Goal: Task Accomplishment & Management: Manage account settings

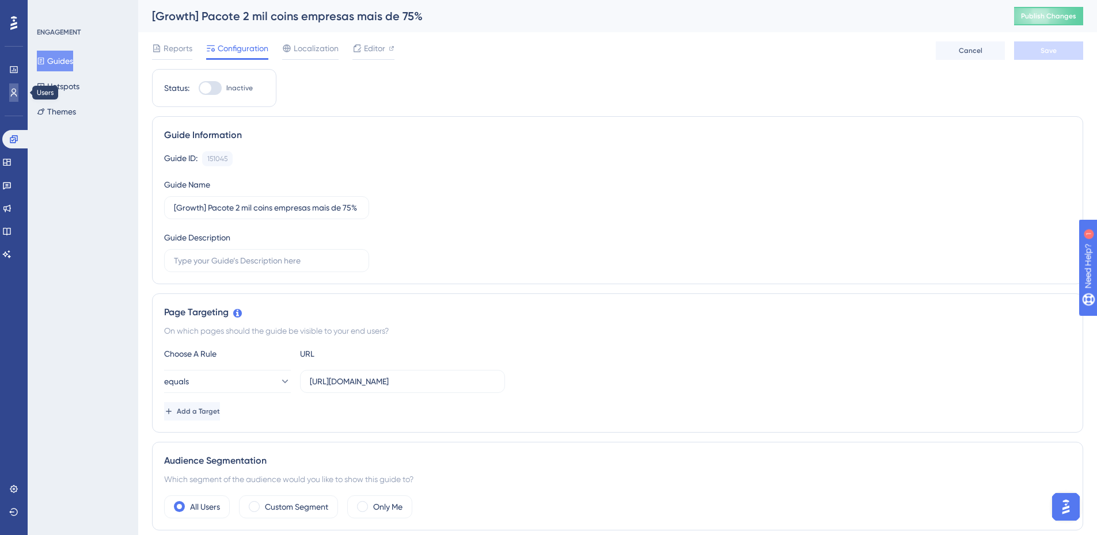
click at [16, 89] on icon at bounding box center [13, 92] width 9 height 9
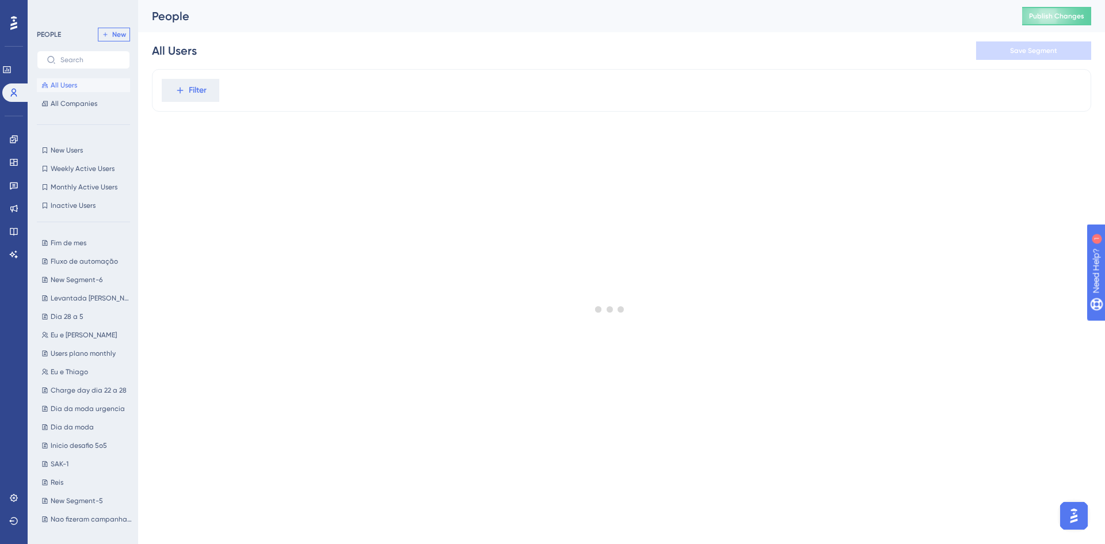
click at [119, 40] on button "New" at bounding box center [114, 35] width 32 height 14
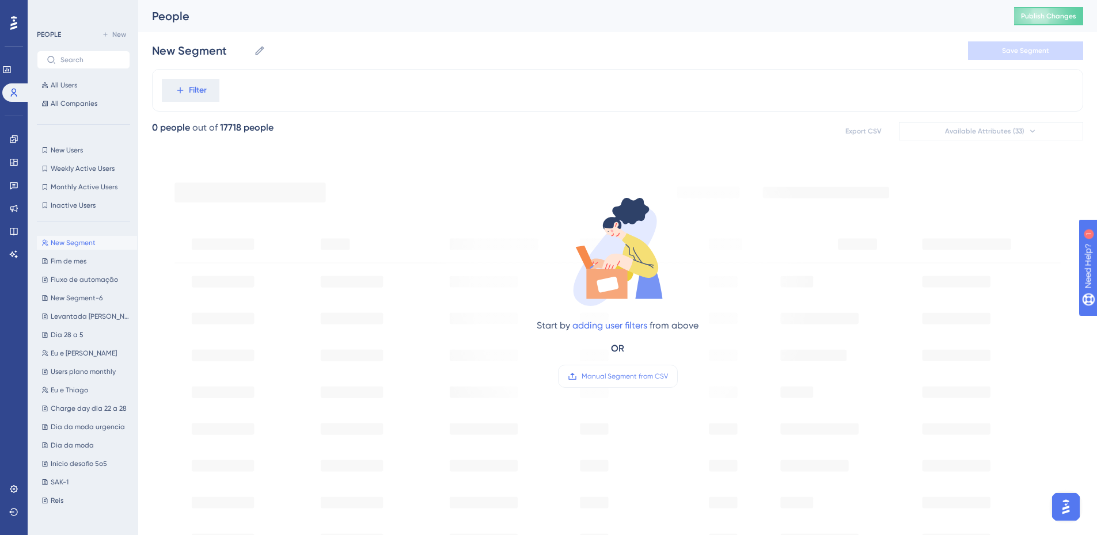
drag, startPoint x: 573, startPoint y: 349, endPoint x: 579, endPoint y: 358, distance: 9.9
click at [575, 351] on div "Start by adding user filters from above OR Manual Segment from CSV" at bounding box center [618, 291] width 162 height 193
click at [584, 364] on div "Start by adding user filters from above OR Manual Segment from CSV" at bounding box center [618, 291] width 162 height 193
click at [591, 371] on label "Manual Segment from CSV" at bounding box center [618, 376] width 120 height 23
click at [668, 377] on input "Manual Segment from CSV" at bounding box center [668, 377] width 0 height 0
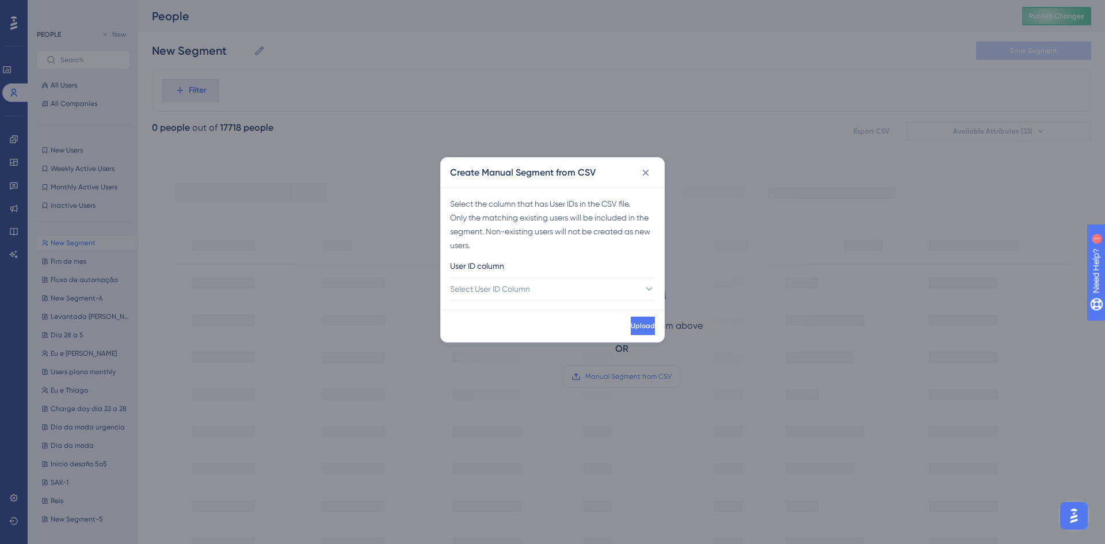
click at [532, 274] on div "User ID column" at bounding box center [552, 268] width 205 height 18
click at [530, 287] on span "Select User ID Column" at bounding box center [491, 289] width 80 height 14
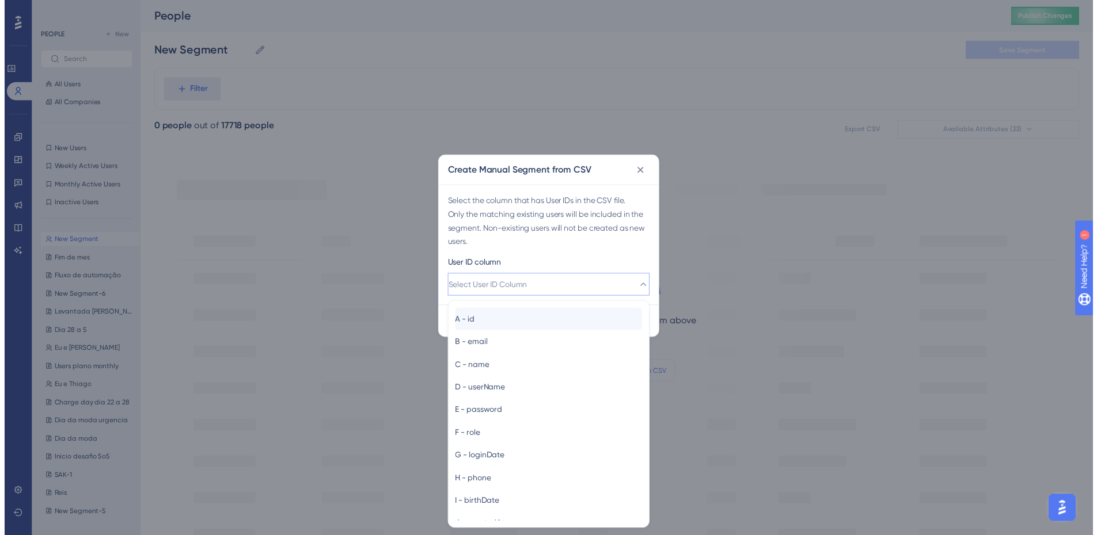
scroll to position [1, 0]
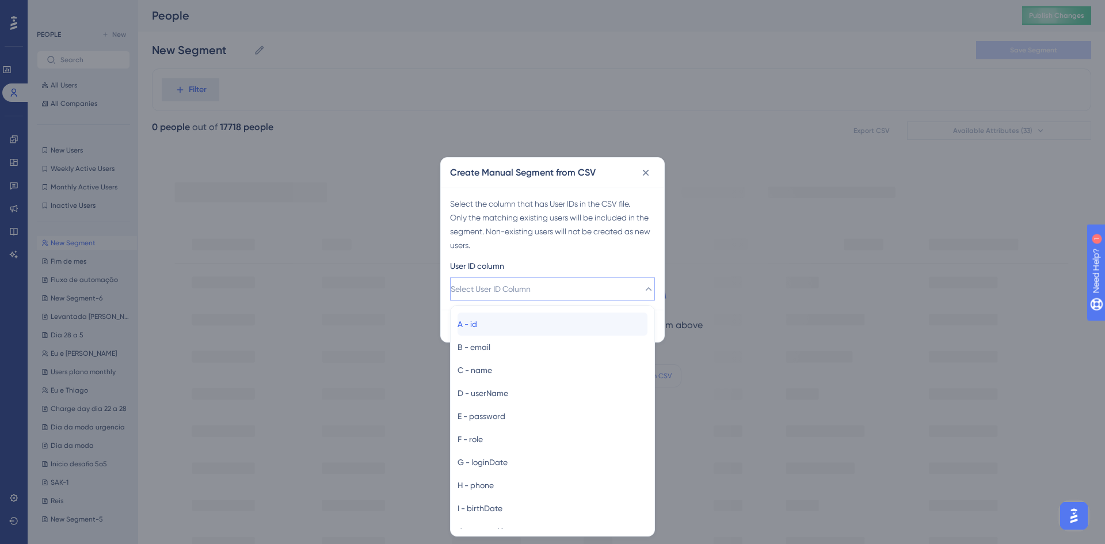
click at [508, 328] on div "A - id A - id" at bounding box center [553, 324] width 190 height 23
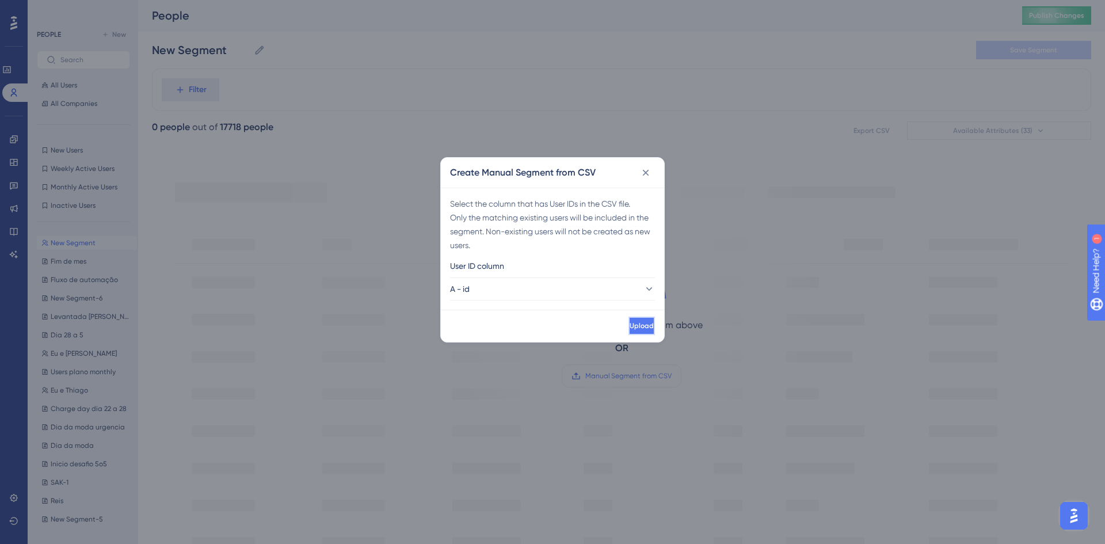
drag, startPoint x: 622, startPoint y: 329, endPoint x: 853, endPoint y: 91, distance: 331.0
click at [630, 327] on span "Upload" at bounding box center [642, 325] width 24 height 9
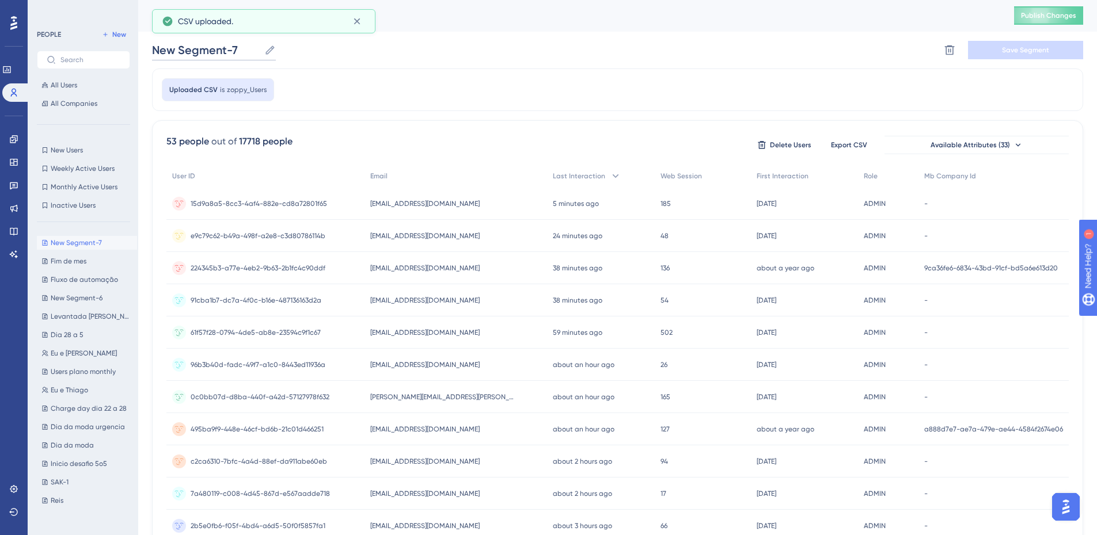
click at [222, 55] on input "New Segment-7" at bounding box center [206, 50] width 108 height 16
paste input "Empresas com mais de 75% gasto do plano"
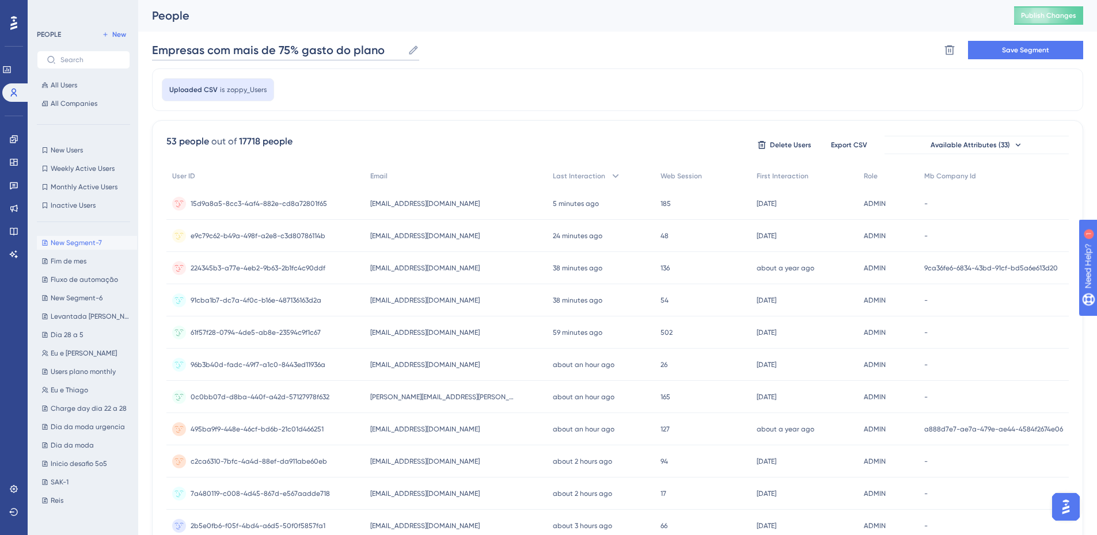
scroll to position [0, 0]
type input "Empresas com mais de 75% gasto do plano"
click at [1015, 51] on span "Save Segment" at bounding box center [1025, 49] width 47 height 9
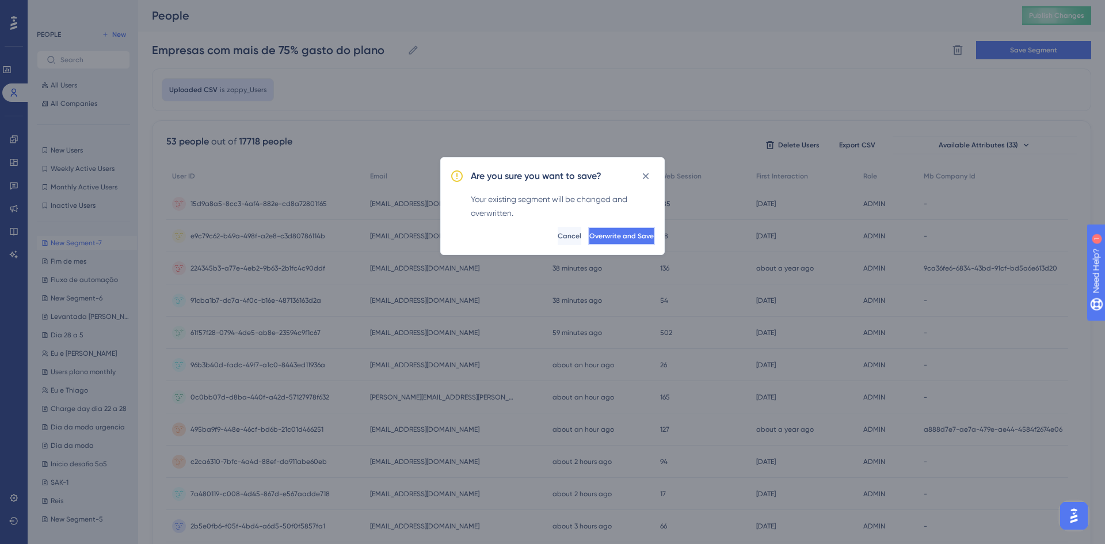
click at [588, 241] on button "Overwrite and Save" at bounding box center [621, 236] width 67 height 18
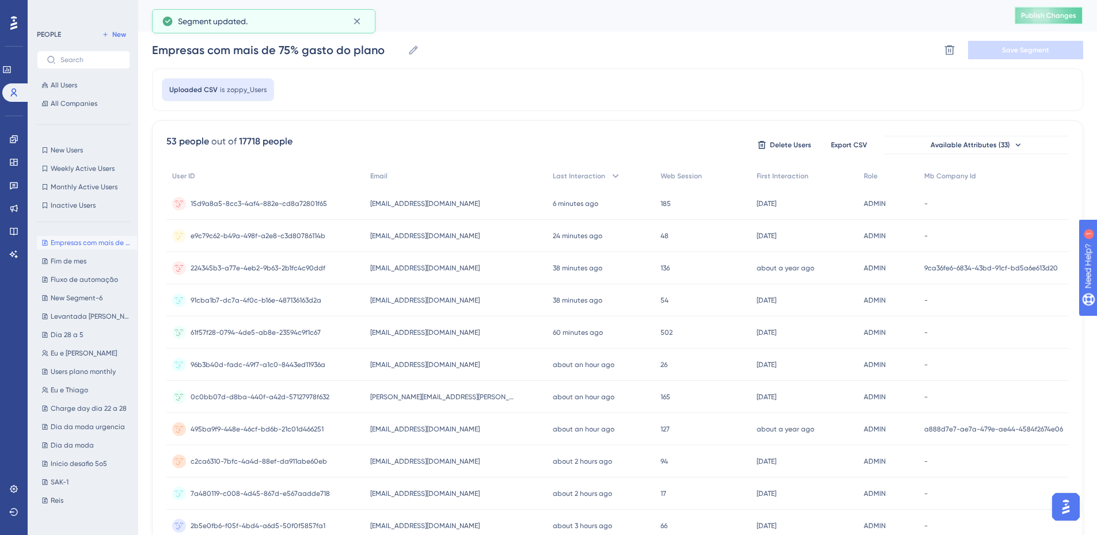
click at [1048, 21] on button "Publish Changes" at bounding box center [1048, 15] width 69 height 18
click at [351, 22] on icon at bounding box center [357, 22] width 12 height 12
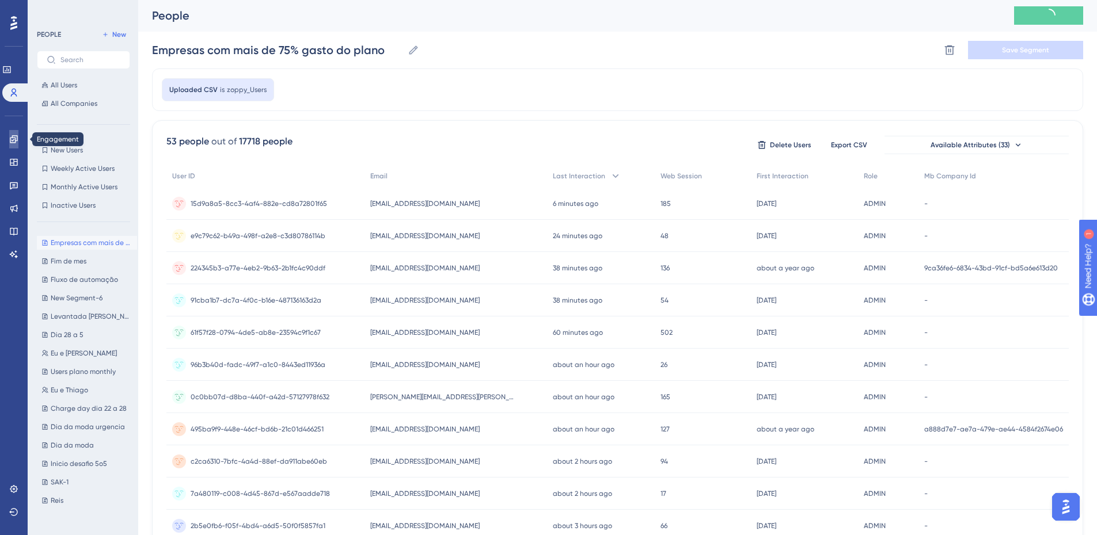
click at [18, 138] on link at bounding box center [13, 139] width 9 height 18
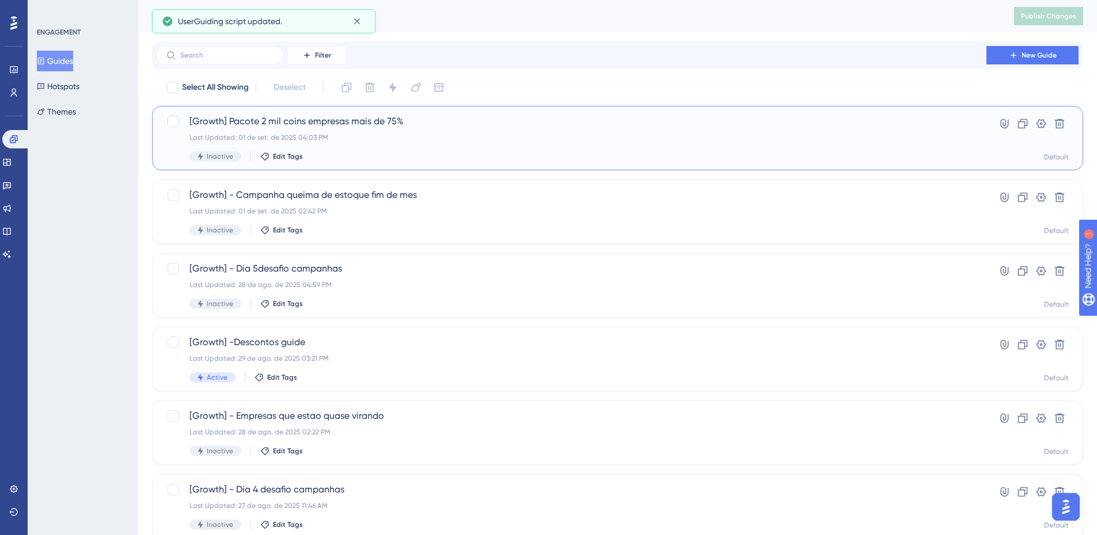
click at [524, 136] on div "Last Updated: 01 de set. de 2025 04:03 PM" at bounding box center [571, 137] width 764 height 9
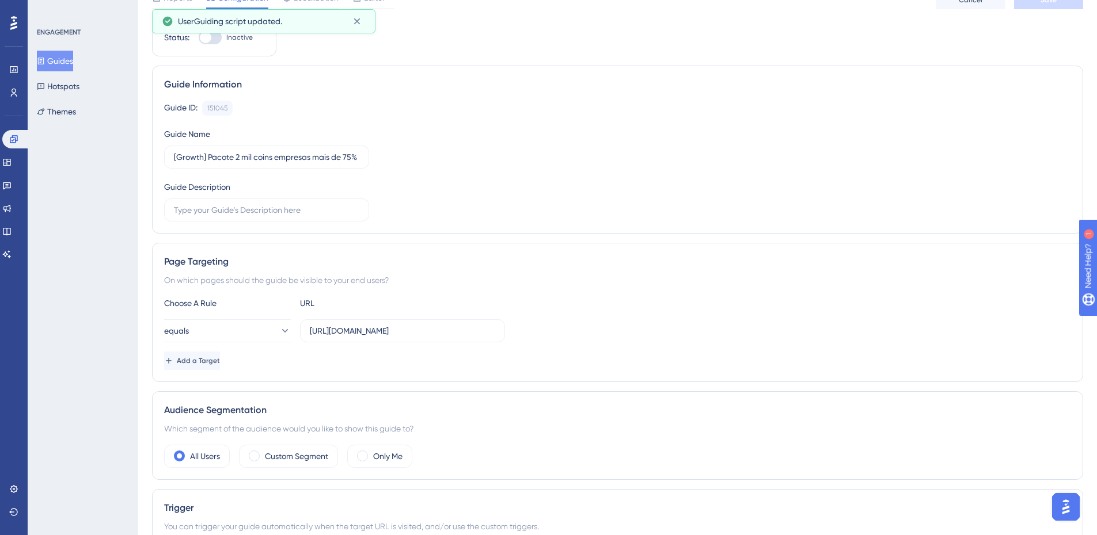
scroll to position [115, 0]
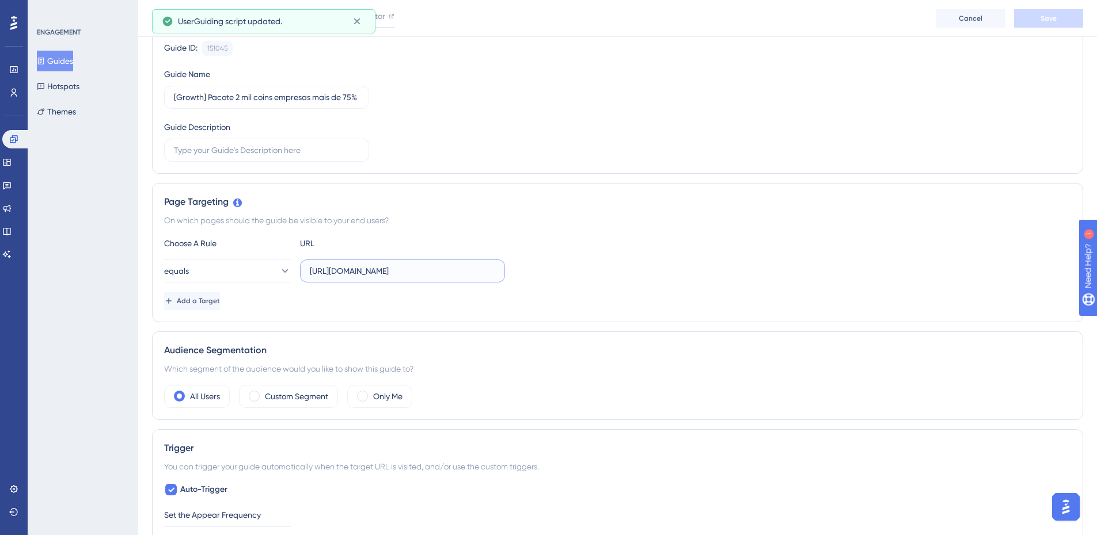
click at [430, 272] on input "[URL][DOMAIN_NAME]" at bounding box center [402, 271] width 185 height 13
type input "[URL][DOMAIN_NAME]"
click at [260, 270] on button "equals" at bounding box center [227, 271] width 127 height 23
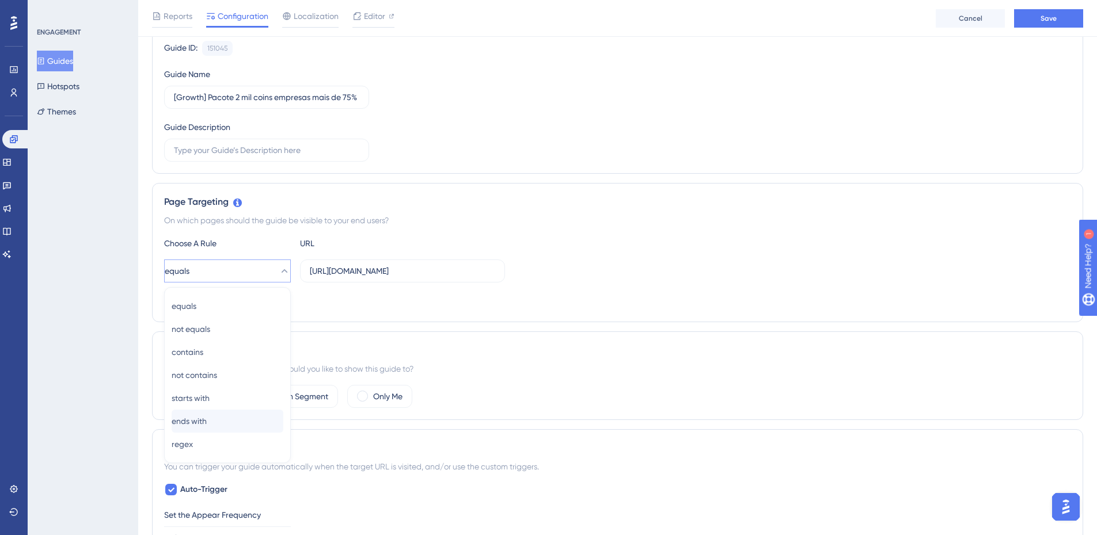
scroll to position [223, 0]
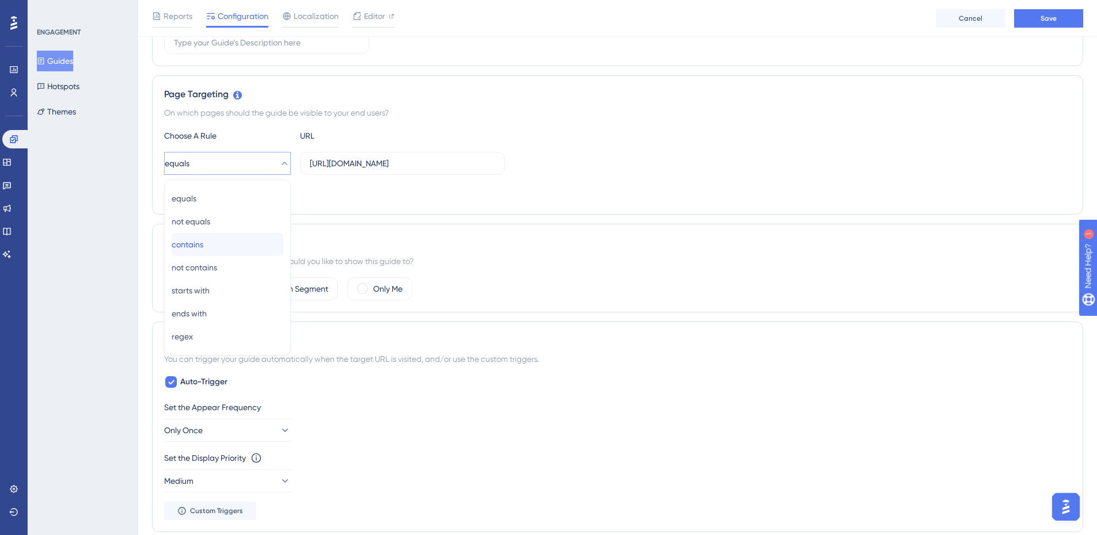
drag, startPoint x: 220, startPoint y: 239, endPoint x: 264, endPoint y: 244, distance: 44.6
click at [222, 239] on div "contains contains" at bounding box center [228, 244] width 112 height 23
click at [690, 159] on div "contains [URL][DOMAIN_NAME]" at bounding box center [617, 163] width 907 height 23
click at [295, 292] on label "Custom Segment" at bounding box center [296, 289] width 63 height 14
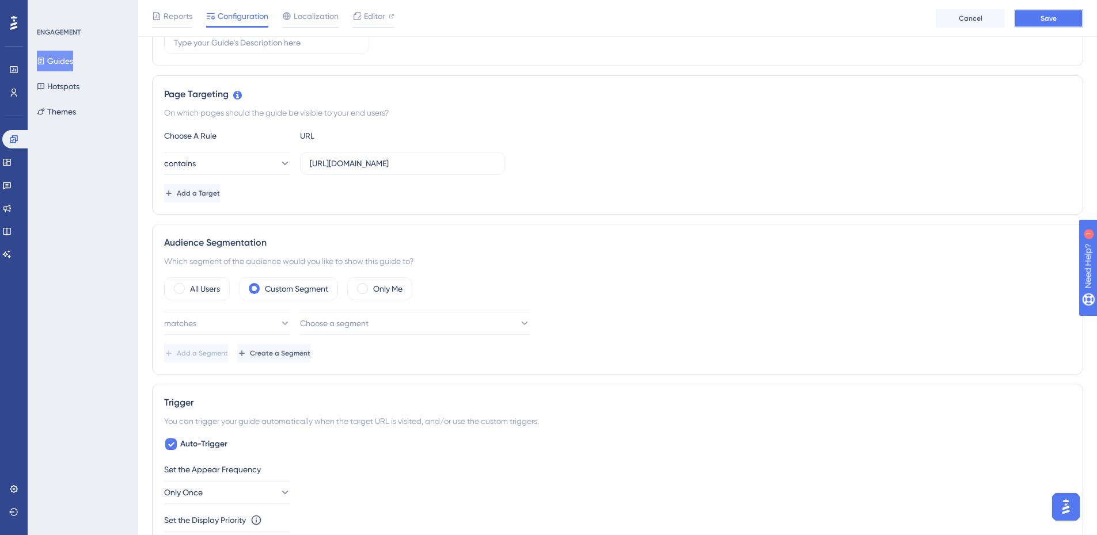
click at [1022, 24] on button "Save" at bounding box center [1048, 18] width 69 height 18
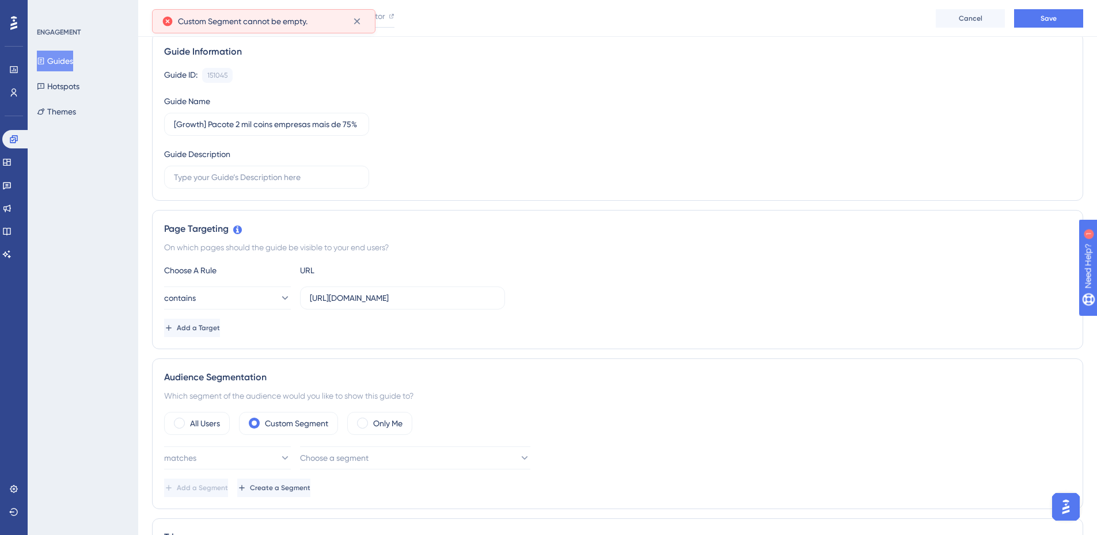
scroll to position [0, 0]
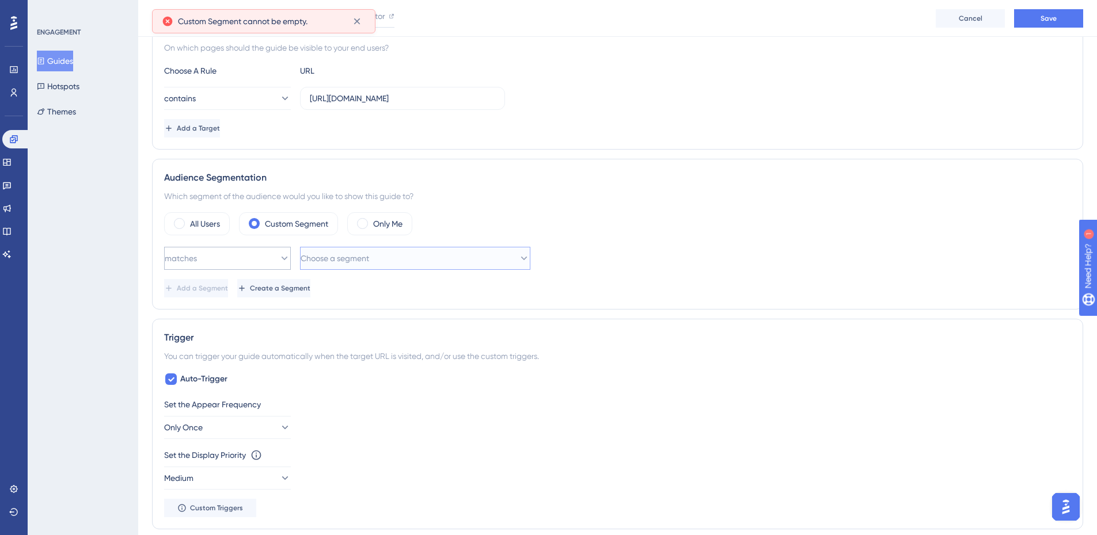
drag, startPoint x: 318, startPoint y: 248, endPoint x: 285, endPoint y: 261, distance: 35.4
click at [316, 248] on button "Choose a segment" at bounding box center [415, 258] width 230 height 23
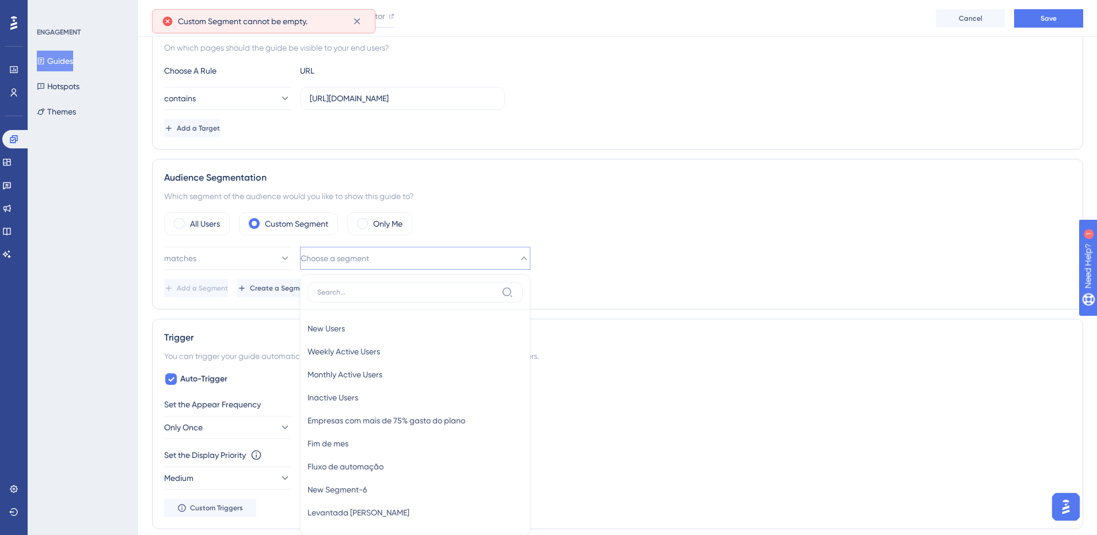
scroll to position [416, 0]
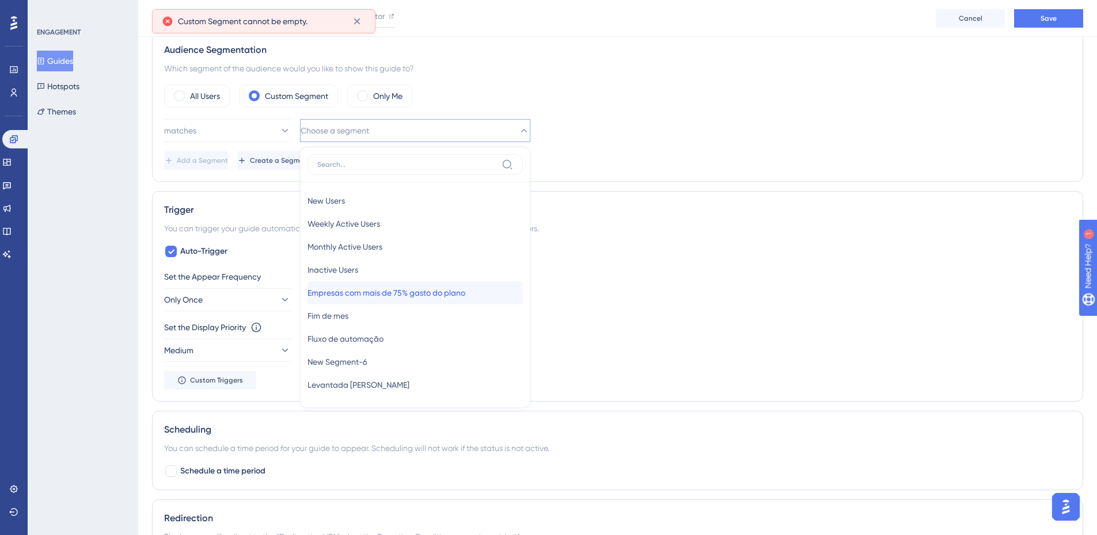
click at [419, 298] on span "Empresas com mais de 75% gasto do plano" at bounding box center [386, 293] width 158 height 14
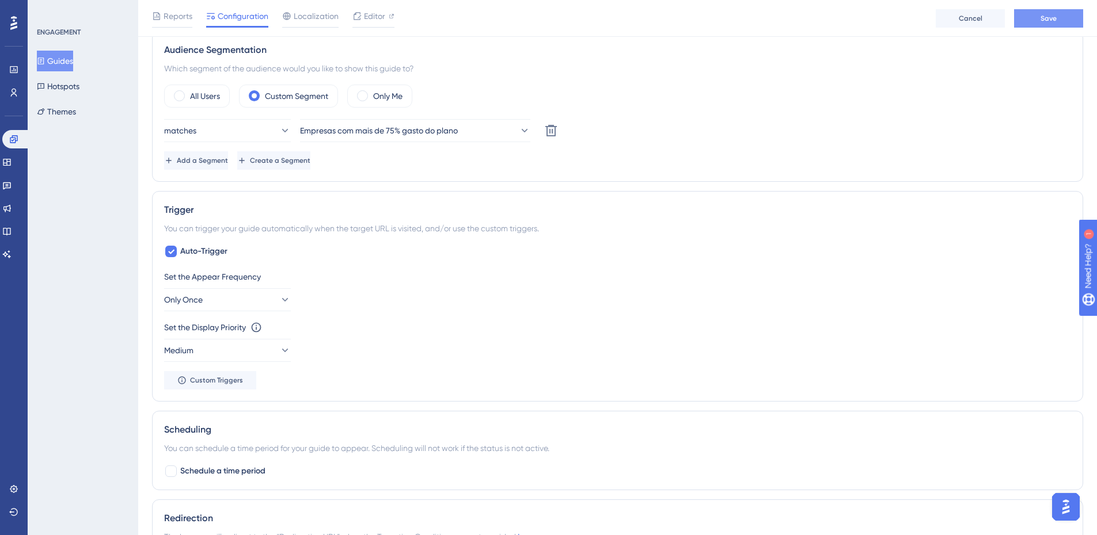
click at [1071, 22] on button "Save" at bounding box center [1048, 18] width 69 height 18
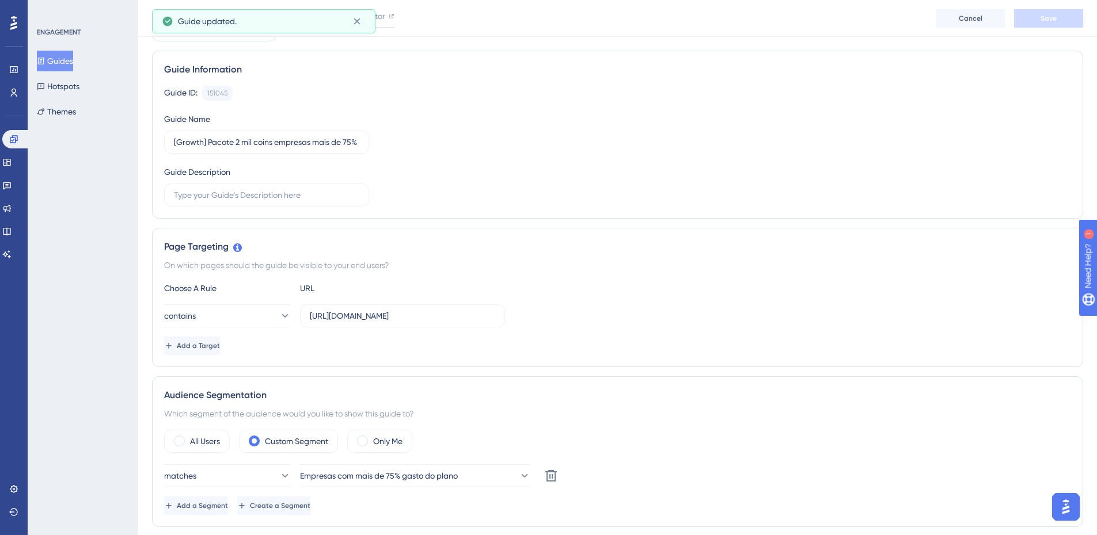
scroll to position [0, 0]
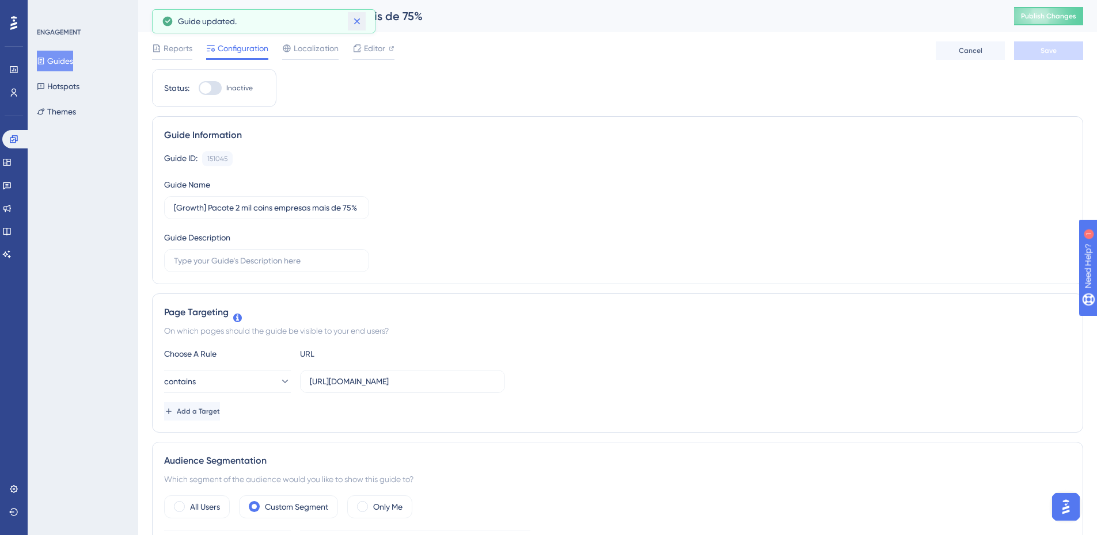
click at [352, 18] on icon at bounding box center [357, 22] width 12 height 12
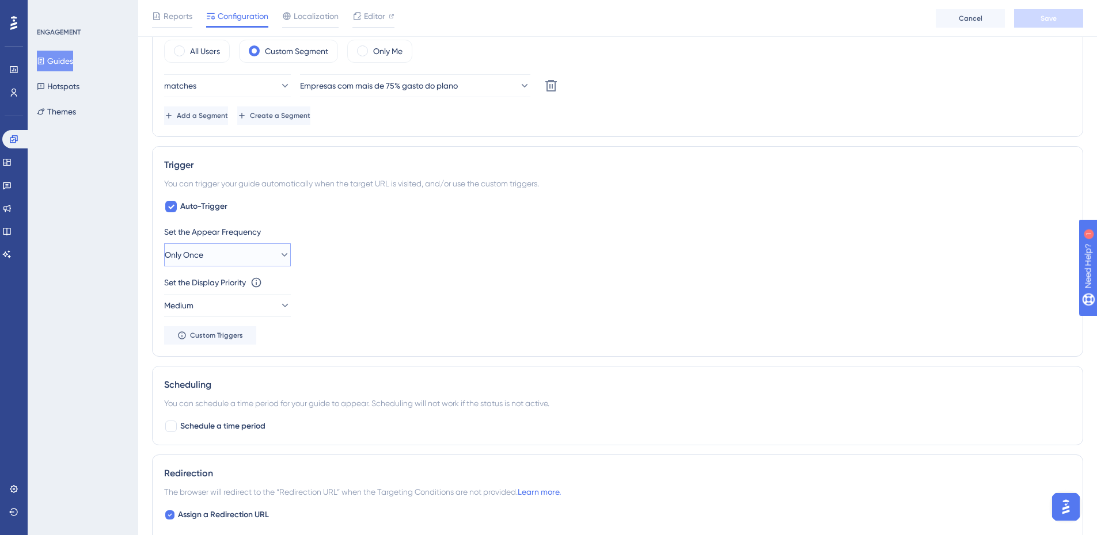
click at [239, 250] on button "Only Once" at bounding box center [227, 255] width 127 height 23
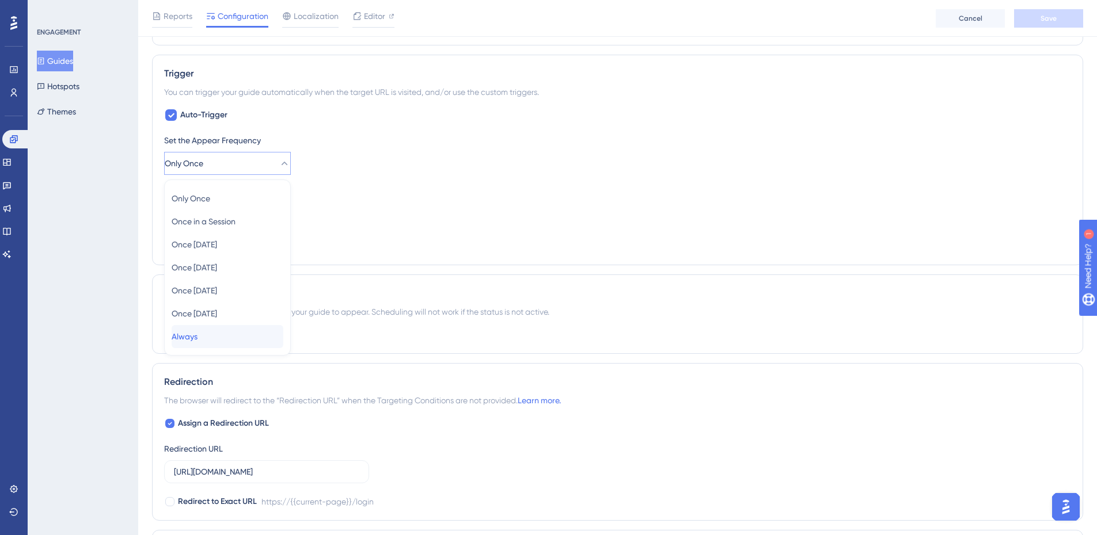
click at [195, 344] on div "Always Always" at bounding box center [228, 336] width 112 height 23
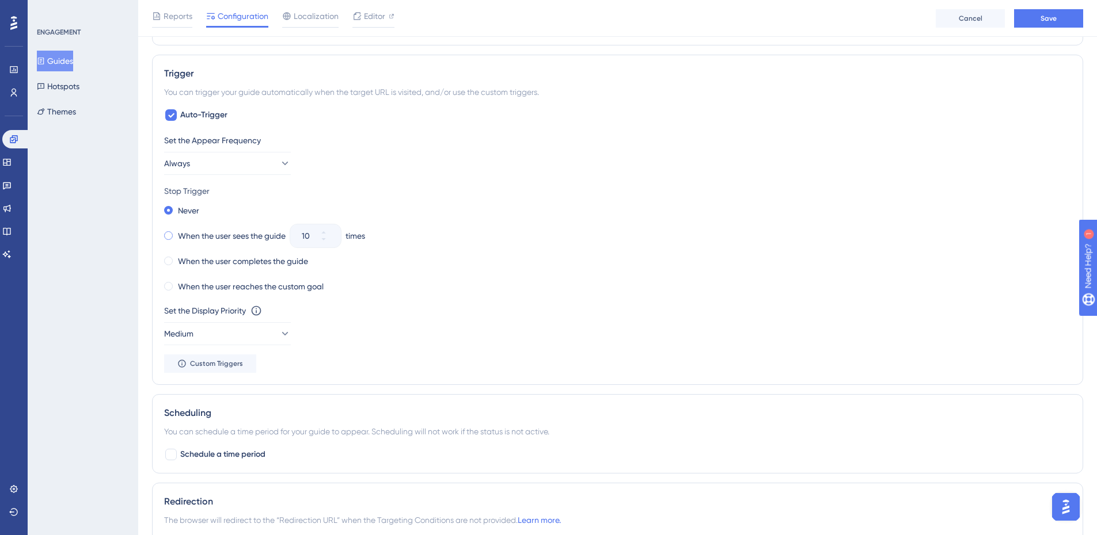
click at [174, 241] on div "When the user sees the guide" at bounding box center [224, 236] width 121 height 16
click at [174, 211] on div "Never" at bounding box center [181, 211] width 35 height 16
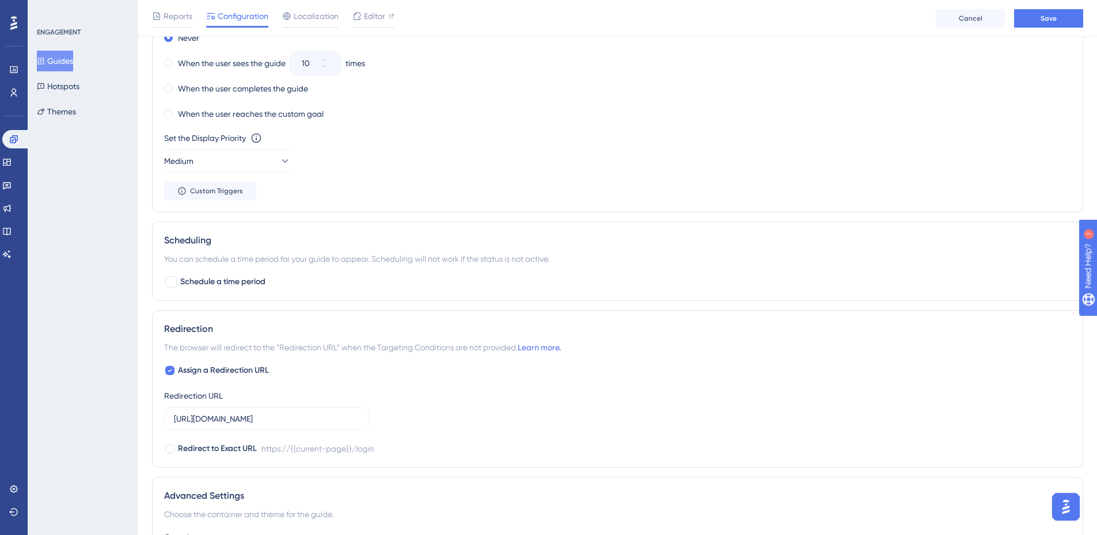
scroll to position [610, 0]
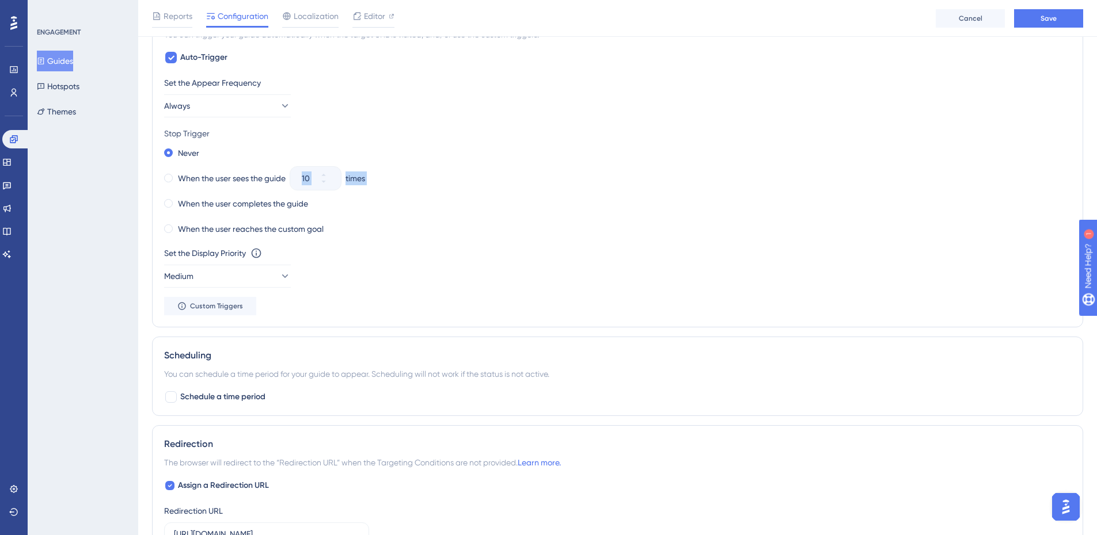
click at [218, 194] on div "Never When the user sees the guide 10 times When the user completes the guide W…" at bounding box center [617, 191] width 907 height 92
click at [302, 233] on label "When the user reaches the custom goal" at bounding box center [251, 229] width 146 height 14
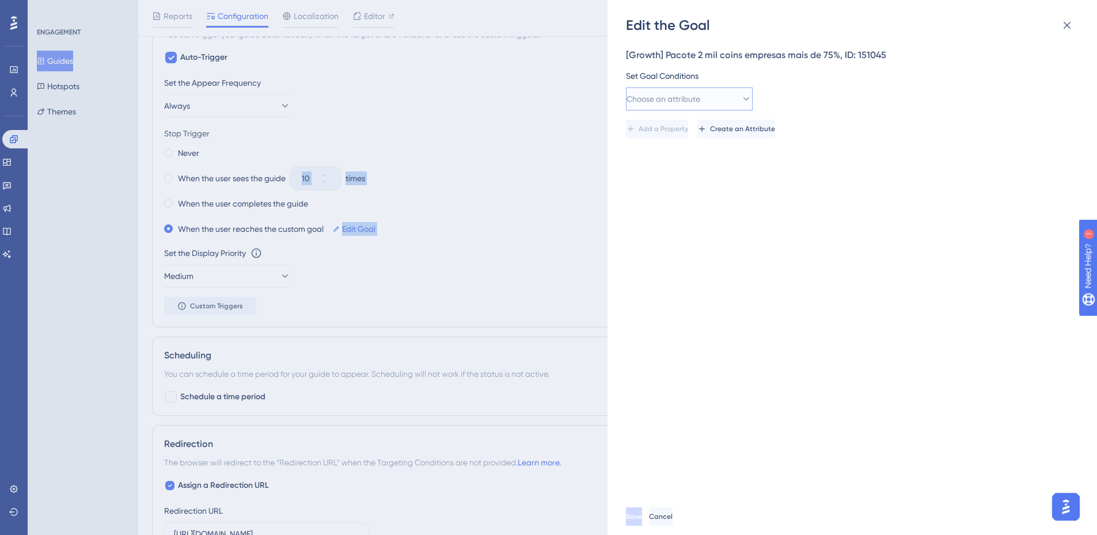
click at [710, 96] on button "Choose an attribute" at bounding box center [689, 99] width 127 height 23
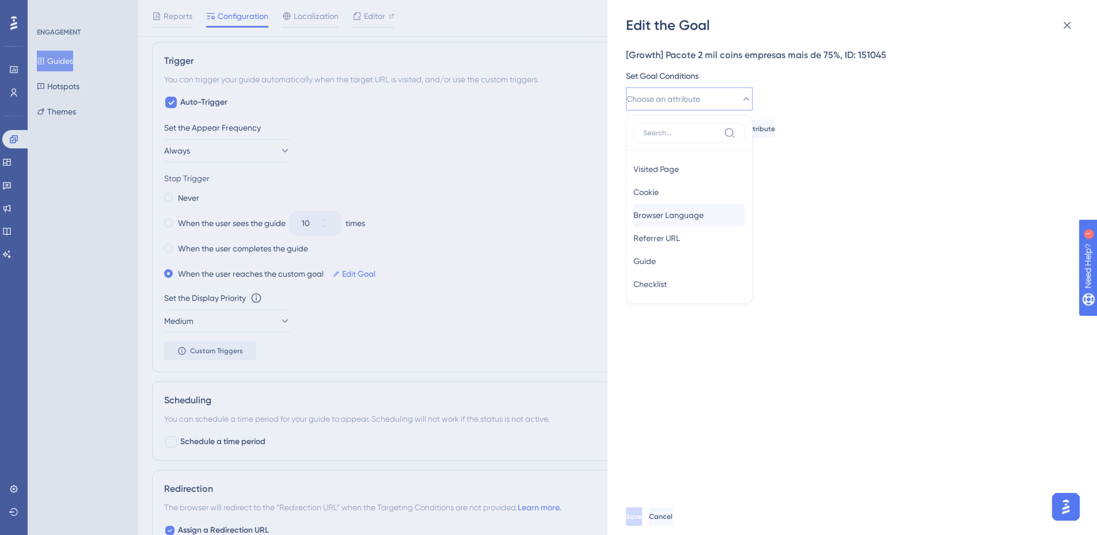
scroll to position [552, 0]
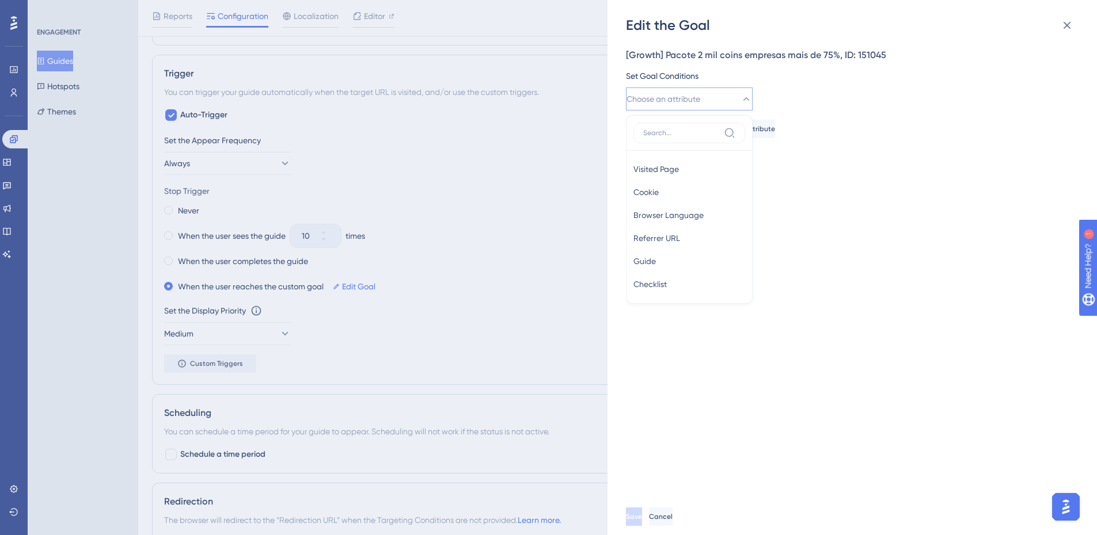
click at [787, 176] on div "[Growth] Pacote 2 mil coins empresas mais de 75%, ID: 151045 Set Goal Condition…" at bounding box center [858, 267] width 464 height 464
click at [776, 131] on span "Create an Attribute" at bounding box center [743, 128] width 65 height 9
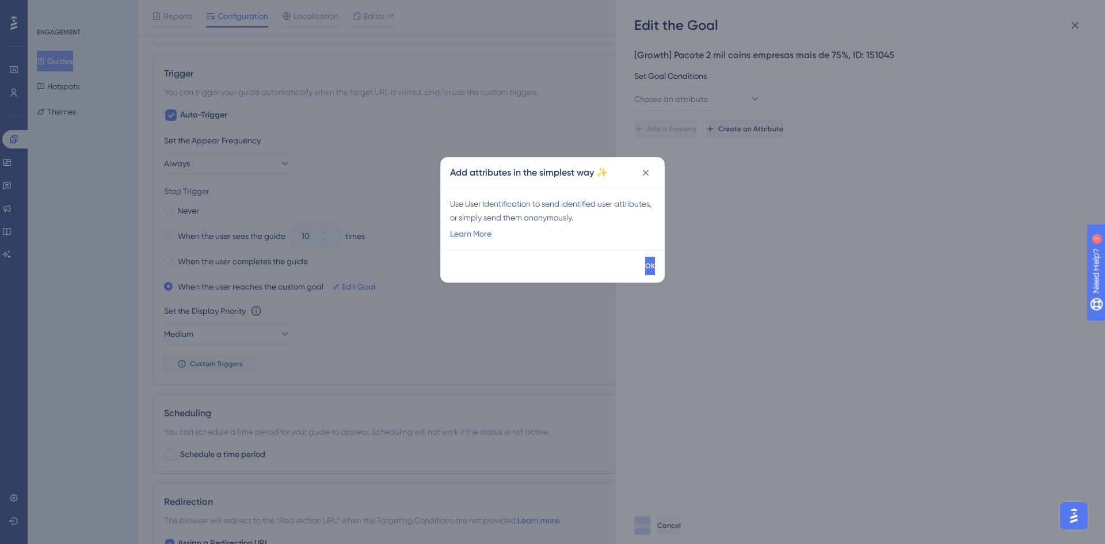
click at [508, 207] on div "Use User Identification to send identified user attributes, or simply send them…" at bounding box center [552, 211] width 205 height 28
click at [520, 217] on div "Use User Identification to send identified user attributes, or simply send them…" at bounding box center [552, 211] width 205 height 28
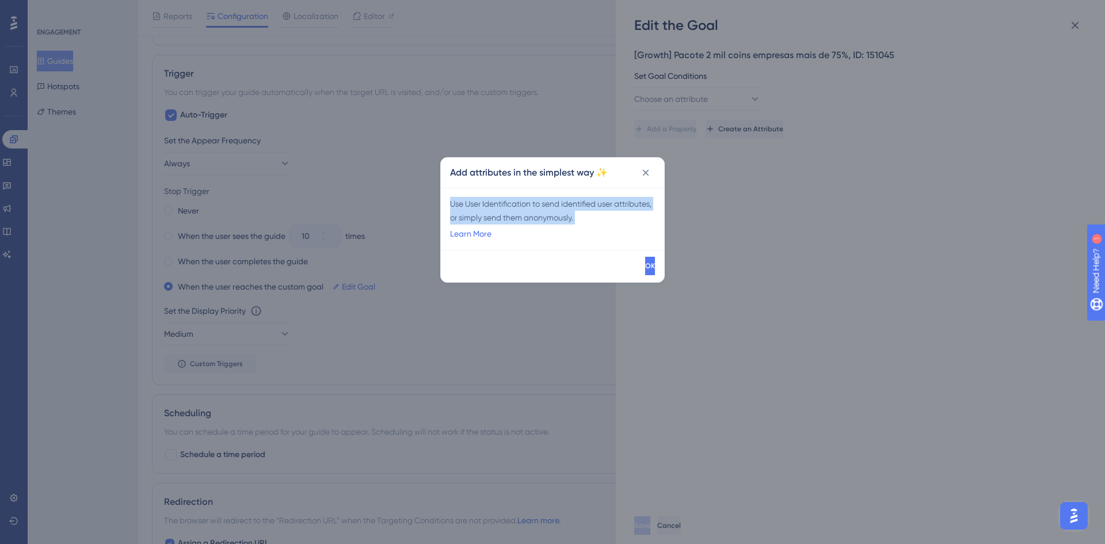
click at [520, 217] on div "Use User Identification to send identified user attributes, or simply send them…" at bounding box center [552, 211] width 205 height 28
click at [488, 231] on link "Learn More" at bounding box center [470, 234] width 41 height 14
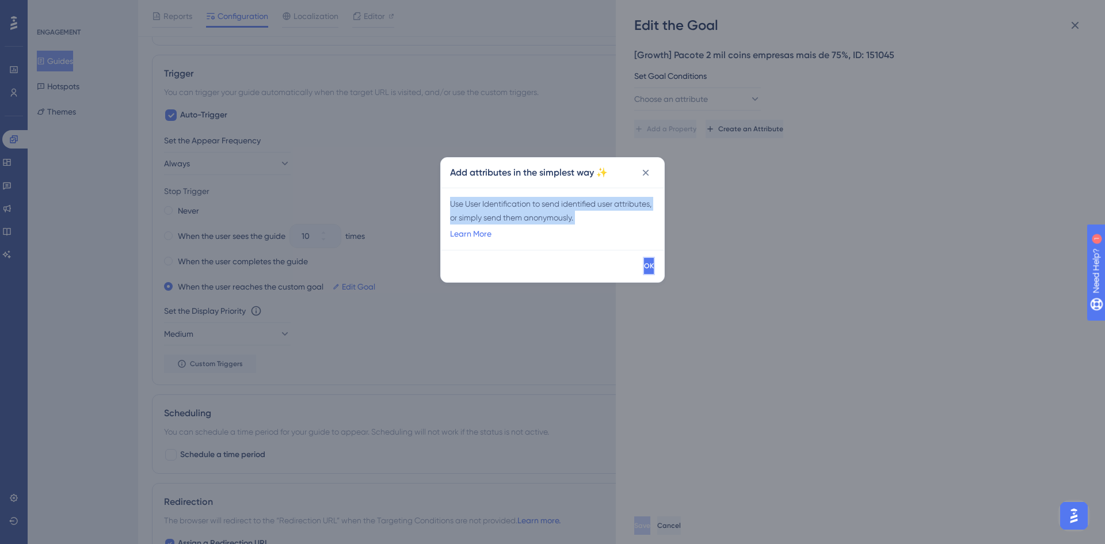
click at [643, 259] on button "OK" at bounding box center [649, 266] width 12 height 18
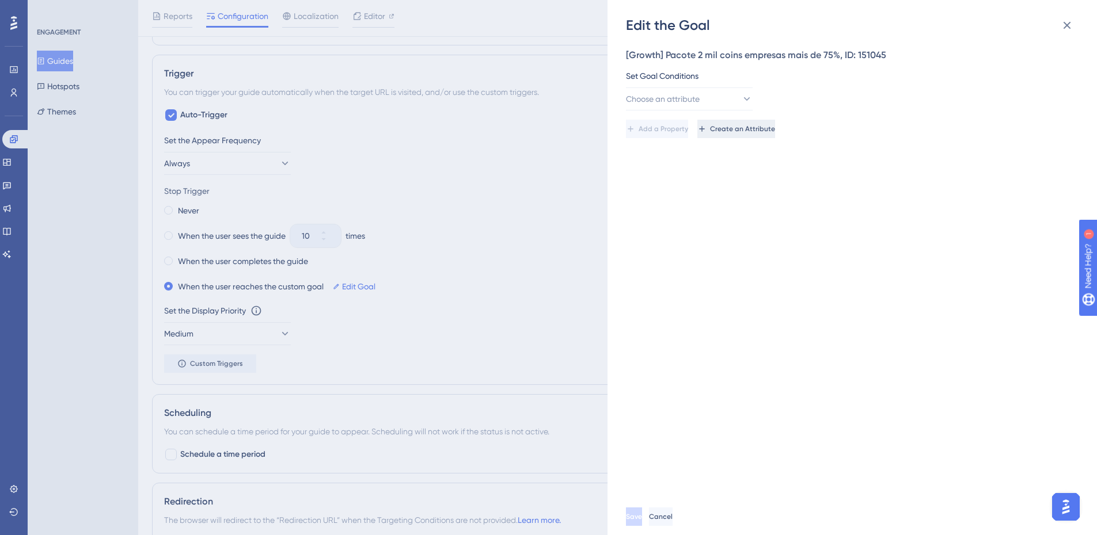
click at [775, 130] on span "Create an Attribute" at bounding box center [742, 128] width 65 height 9
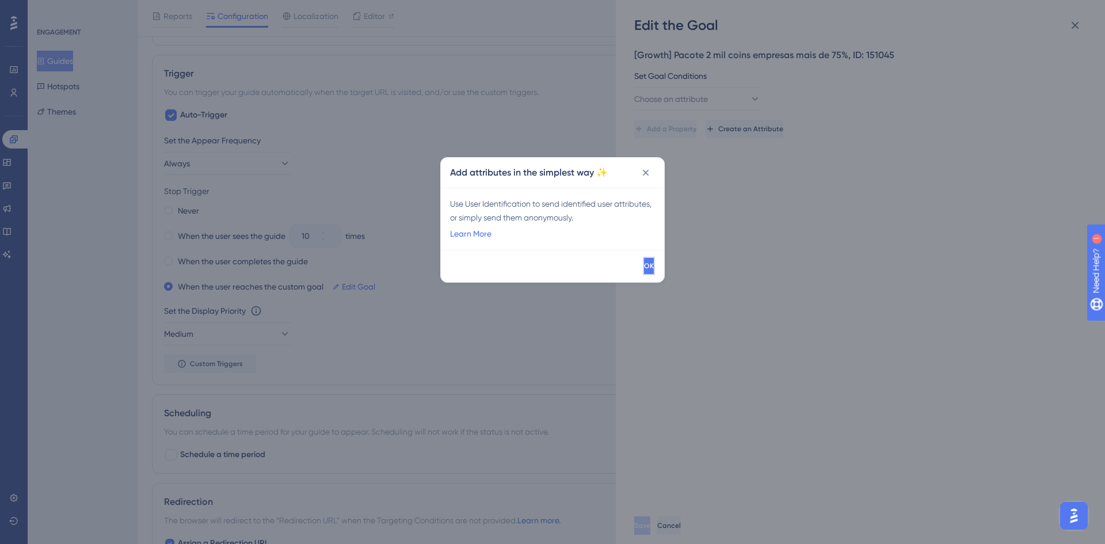
click at [644, 269] on span "OK" at bounding box center [649, 265] width 10 height 9
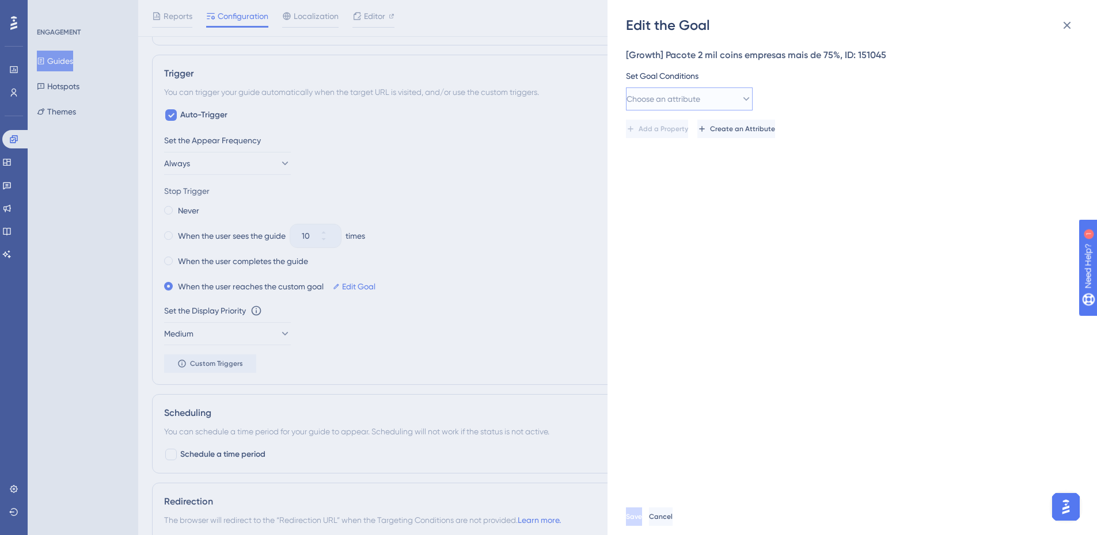
click at [712, 107] on button "Choose an attribute" at bounding box center [689, 99] width 127 height 23
click at [813, 212] on div "[Growth] Pacote 2 mil coins empresas mais de 75%, ID: 151045 Set Goal Condition…" at bounding box center [858, 267] width 464 height 464
click at [692, 119] on div "Add a Property Create an Attribute" at bounding box center [849, 125] width 446 height 28
click at [690, 97] on span "Choose an attribute" at bounding box center [663, 99] width 74 height 14
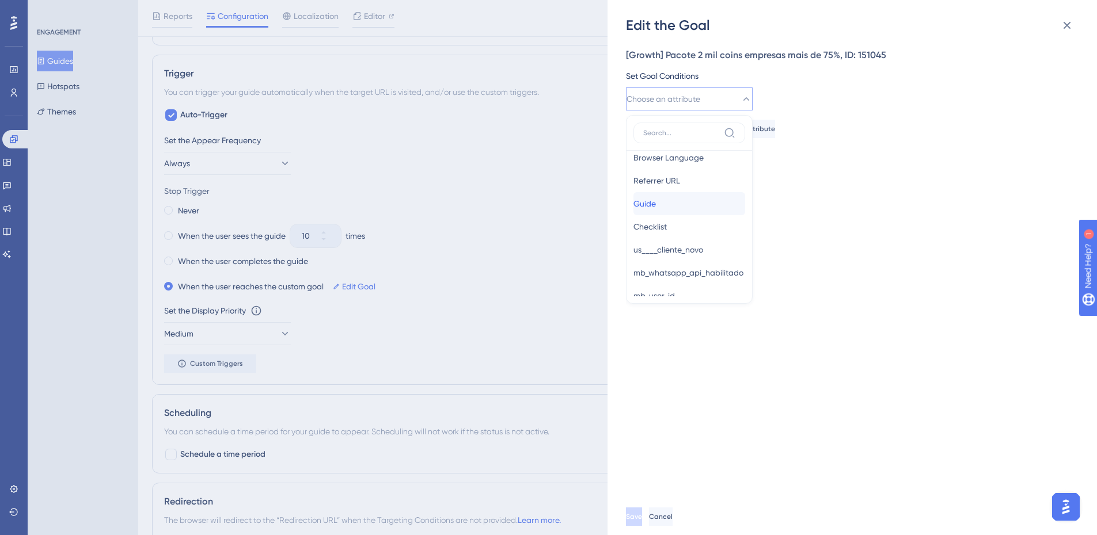
click at [682, 206] on div "Guide Guide" at bounding box center [689, 203] width 112 height 23
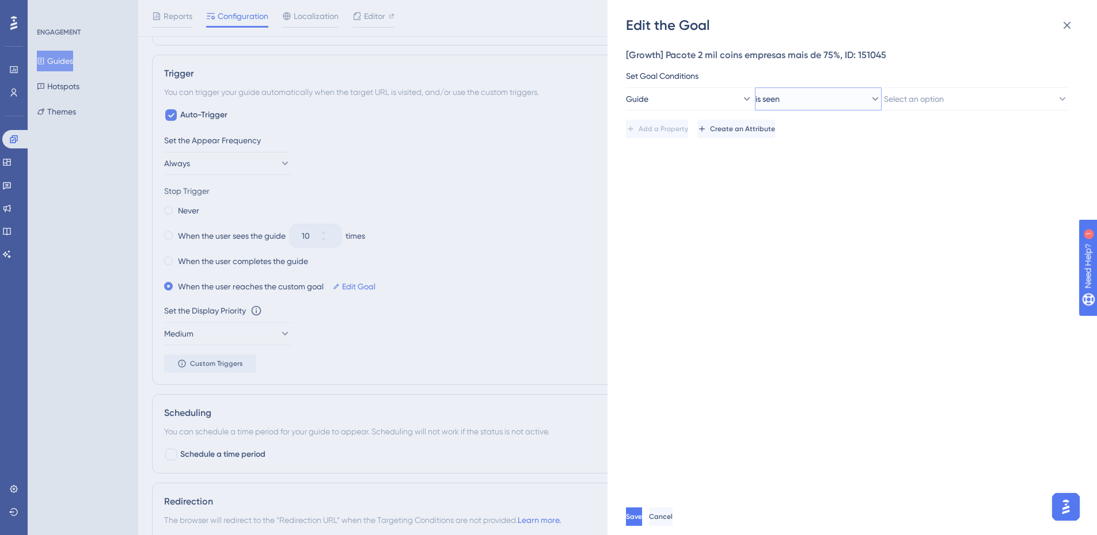
click at [800, 94] on button "is seen" at bounding box center [818, 99] width 127 height 23
click at [818, 170] on div "is completed is completed" at bounding box center [818, 180] width 112 height 23
click at [907, 112] on div "Add a Property Create an Attribute" at bounding box center [849, 125] width 446 height 28
click at [910, 100] on span "Select an option" at bounding box center [914, 99] width 60 height 14
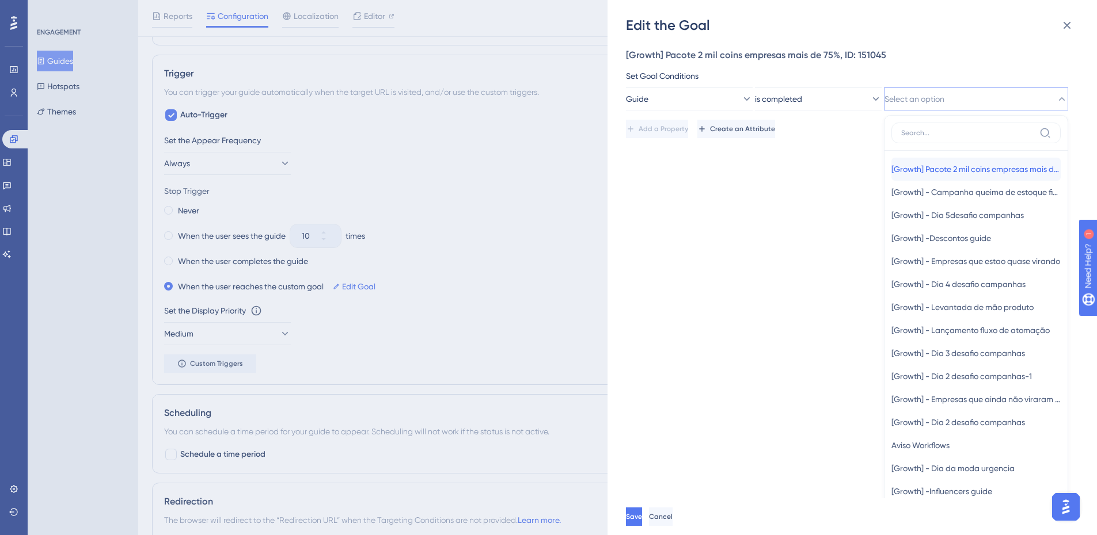
click at [925, 161] on div "[Growth] Pacote 2 mil coins empresas mais de 75% [Growth] Pacote 2 mil coins em…" at bounding box center [975, 169] width 169 height 23
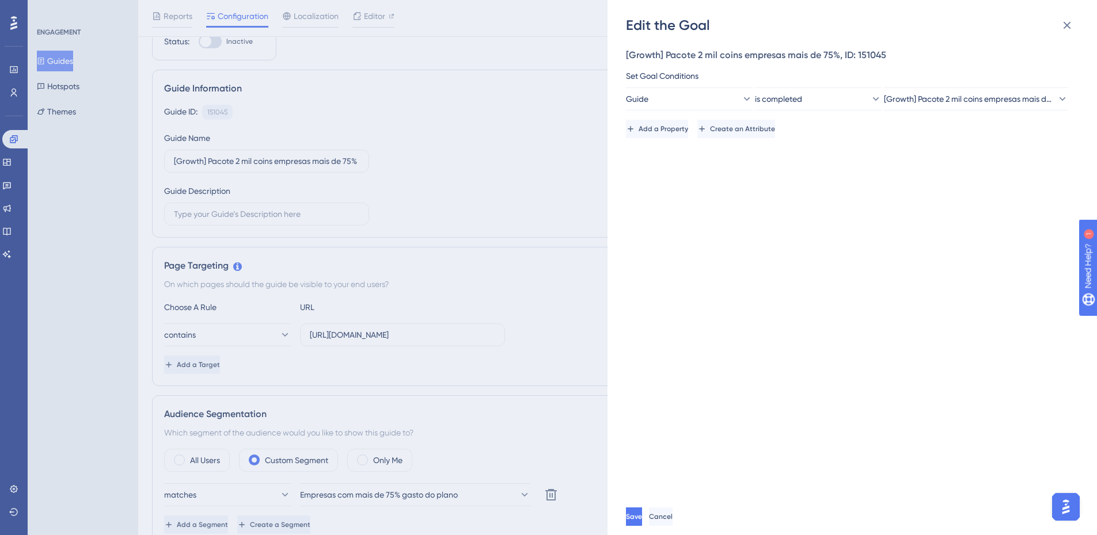
scroll to position [0, 0]
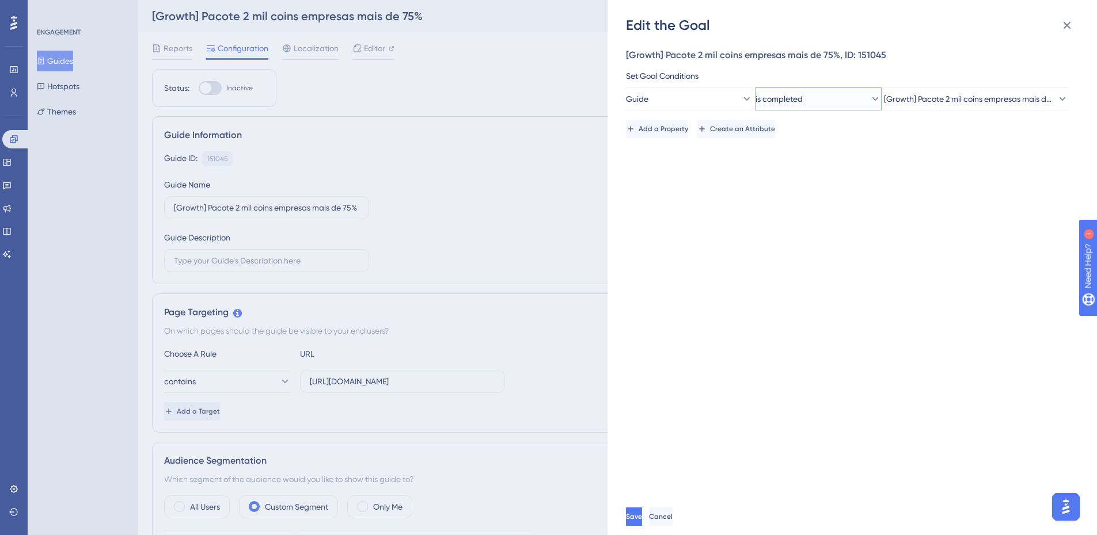
click at [832, 96] on button "is completed" at bounding box center [818, 99] width 127 height 23
click at [942, 222] on div "[Growth] Pacote 2 mil coins empresas mais de 75%, ID: 151045 Set Goal Condition…" at bounding box center [858, 267] width 464 height 464
click at [644, 520] on button "Save" at bounding box center [635, 517] width 18 height 18
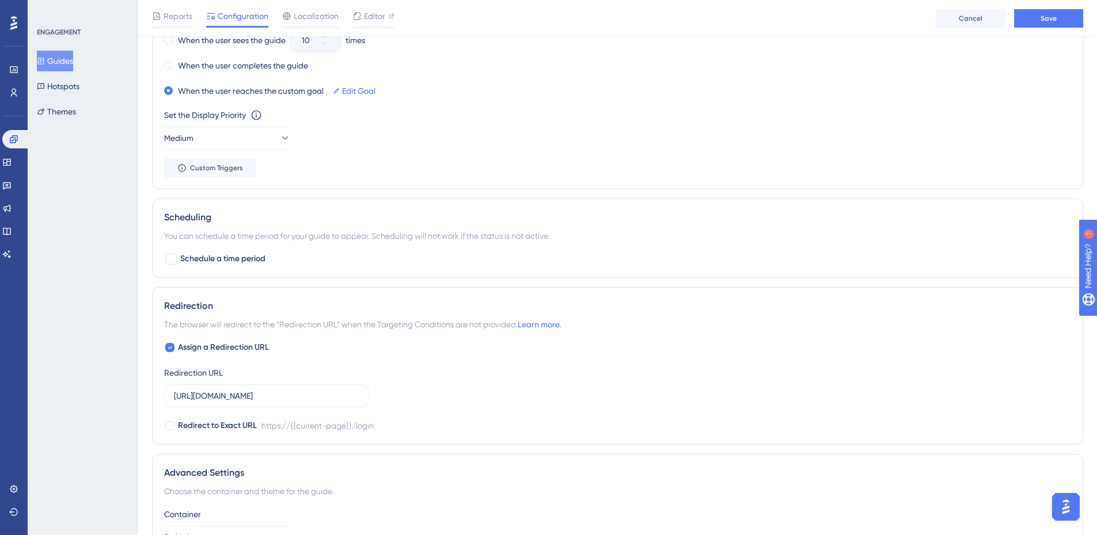
scroll to position [748, 0]
click at [191, 254] on span "Schedule a time period" at bounding box center [222, 259] width 85 height 14
checkbox input "true"
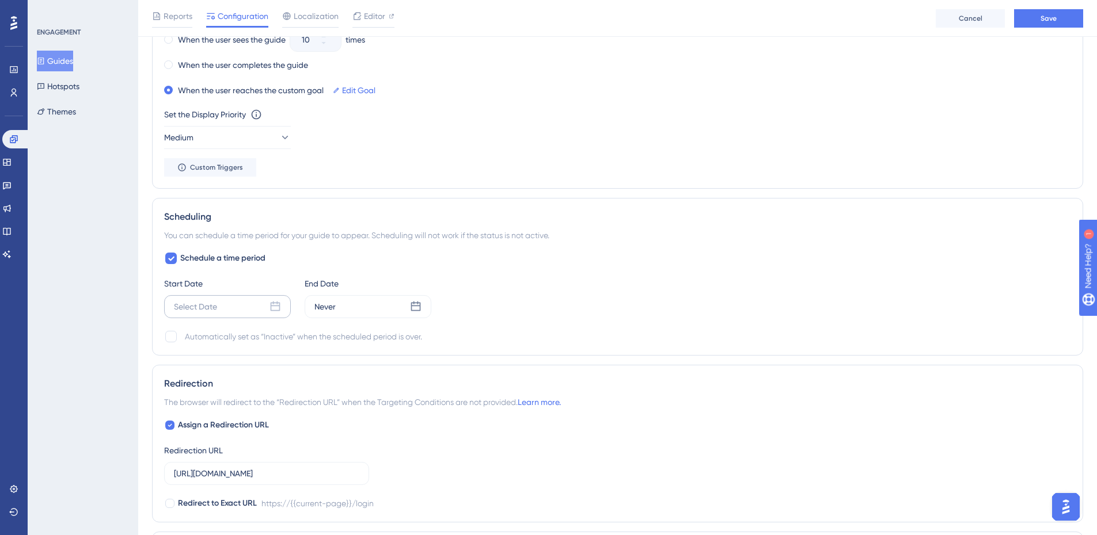
click at [208, 315] on div "Select Date" at bounding box center [227, 306] width 127 height 23
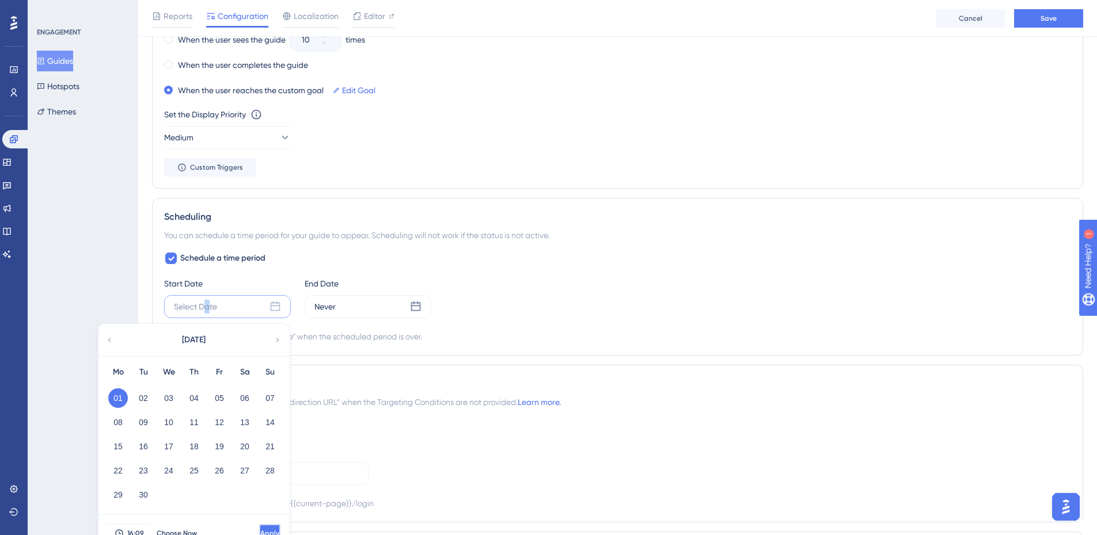
click at [260, 534] on span "Apply" at bounding box center [269, 533] width 19 height 9
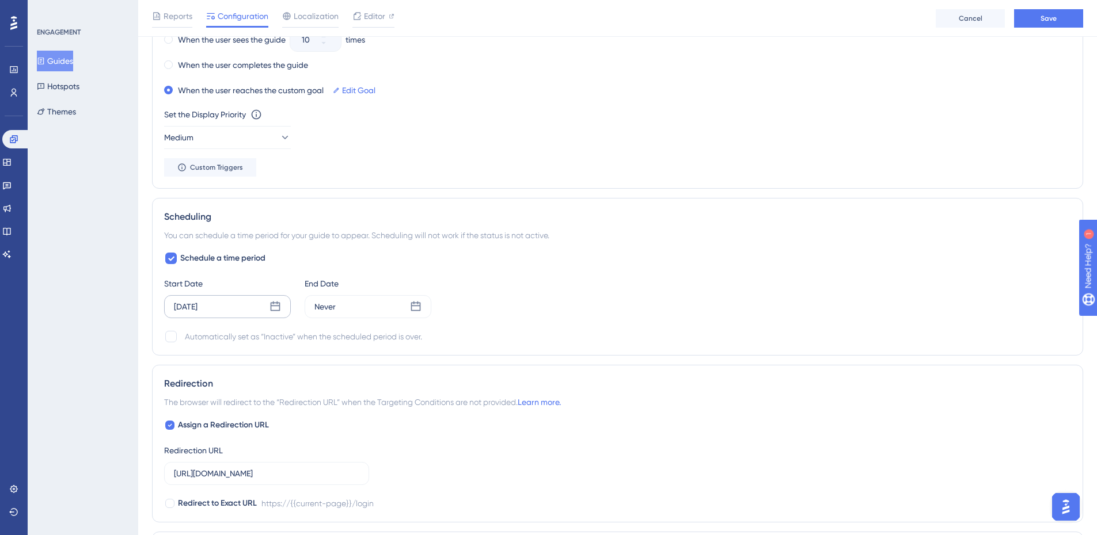
click at [386, 318] on div "Schedule a time period Start Date [DATE] End Date Never Automatically set as “I…" at bounding box center [617, 298] width 907 height 92
click at [385, 314] on div "Never" at bounding box center [368, 306] width 127 height 23
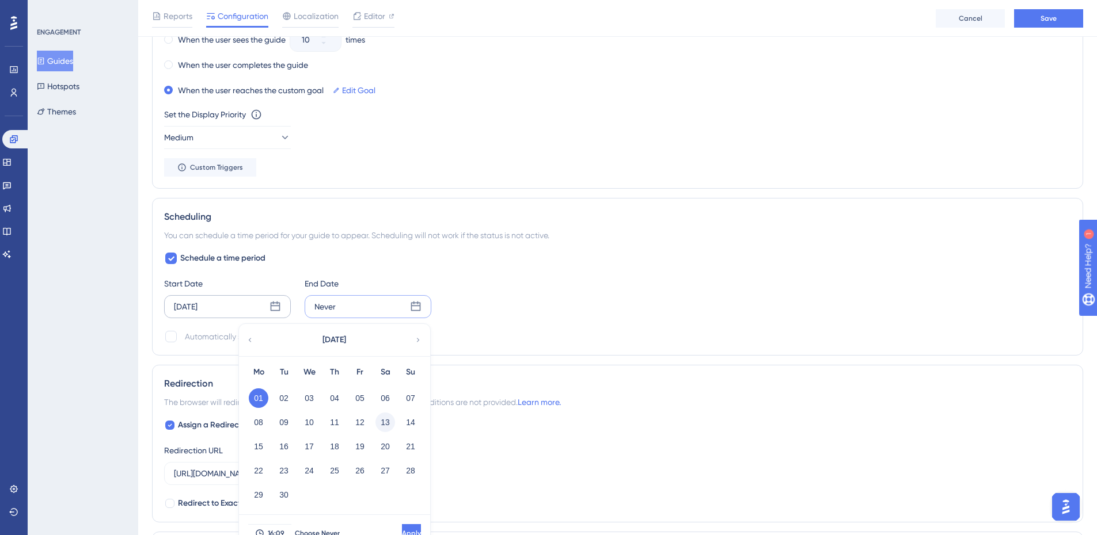
drag, startPoint x: 383, startPoint y: 403, endPoint x: 382, endPoint y: 413, distance: 9.8
click at [383, 402] on button "06" at bounding box center [385, 399] width 20 height 20
click at [402, 530] on span "Apply" at bounding box center [411, 533] width 19 height 9
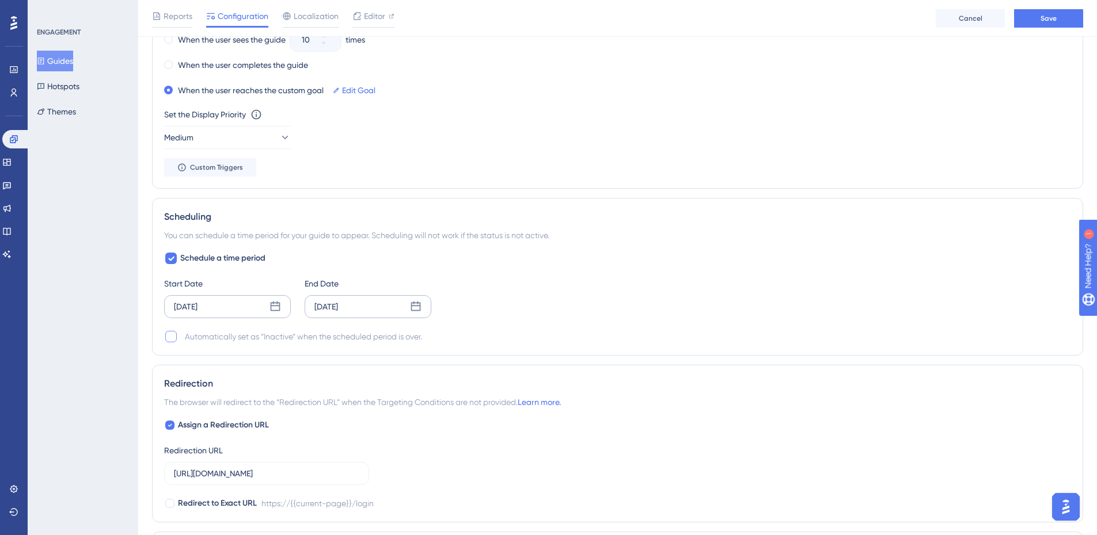
click at [169, 339] on div at bounding box center [171, 337] width 12 height 12
checkbox input "true"
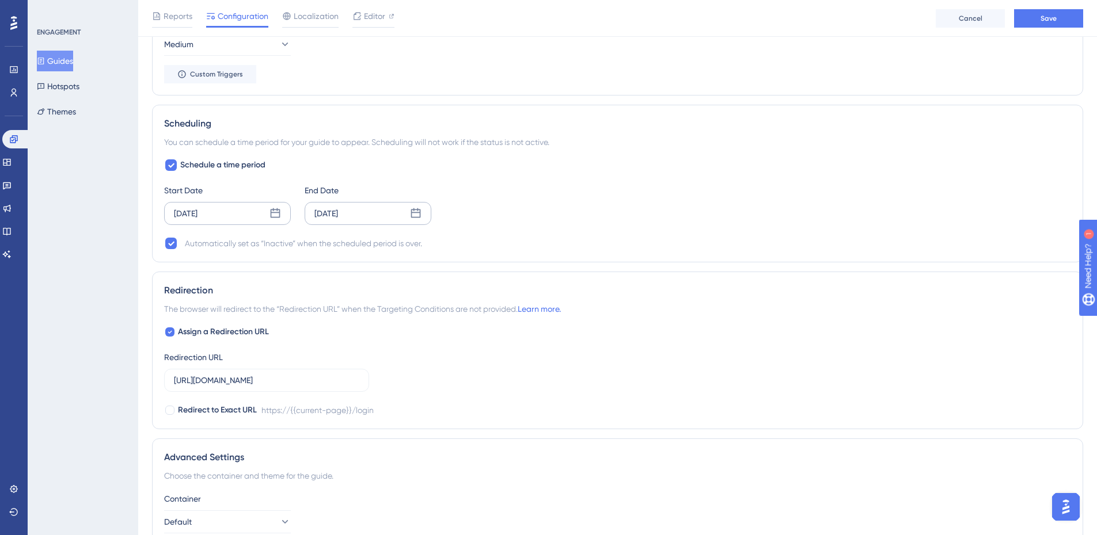
scroll to position [921, 0]
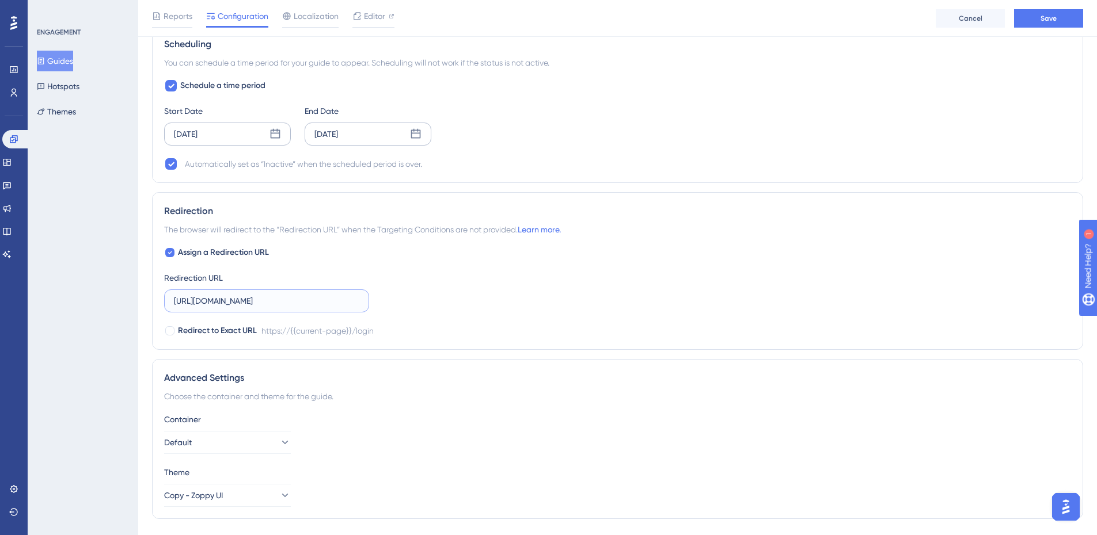
click at [284, 303] on input "[URL][DOMAIN_NAME]" at bounding box center [266, 301] width 185 height 13
type input "[URL][DOMAIN_NAME]"
click at [508, 225] on span "The browser will redirect to the “Redirection URL” when the Targeting Condition…" at bounding box center [362, 230] width 397 height 14
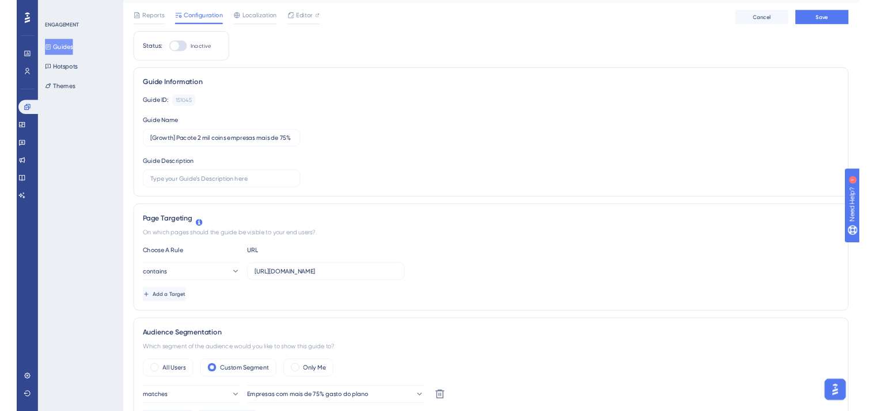
scroll to position [0, 0]
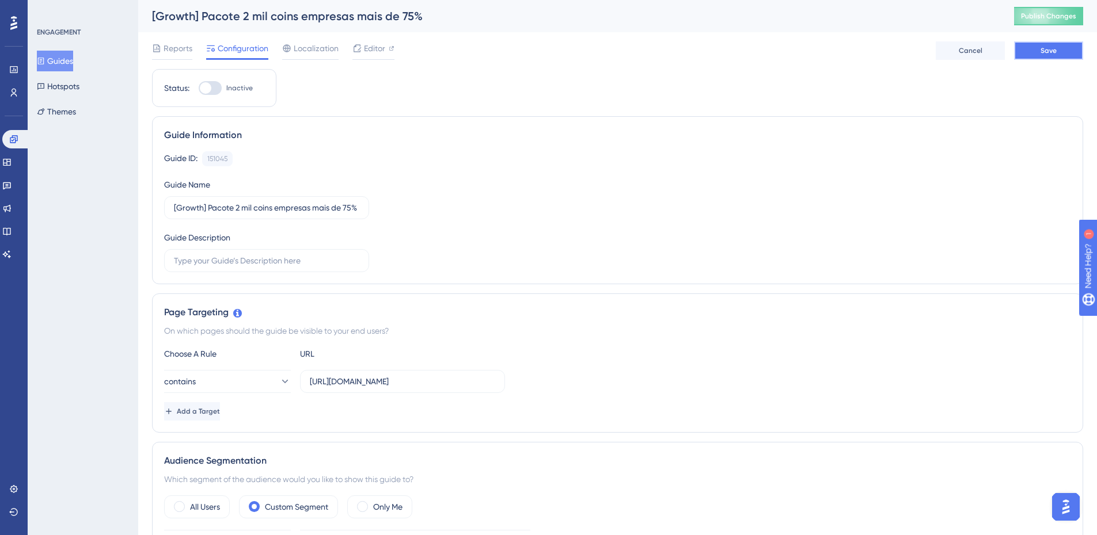
click at [1049, 46] on span "Save" at bounding box center [1048, 50] width 16 height 9
click at [211, 95] on div "Status: Inactive" at bounding box center [214, 88] width 124 height 38
click at [210, 86] on div at bounding box center [206, 88] width 12 height 12
click at [199, 88] on input "Inactive" at bounding box center [198, 88] width 1 height 1
checkbox input "true"
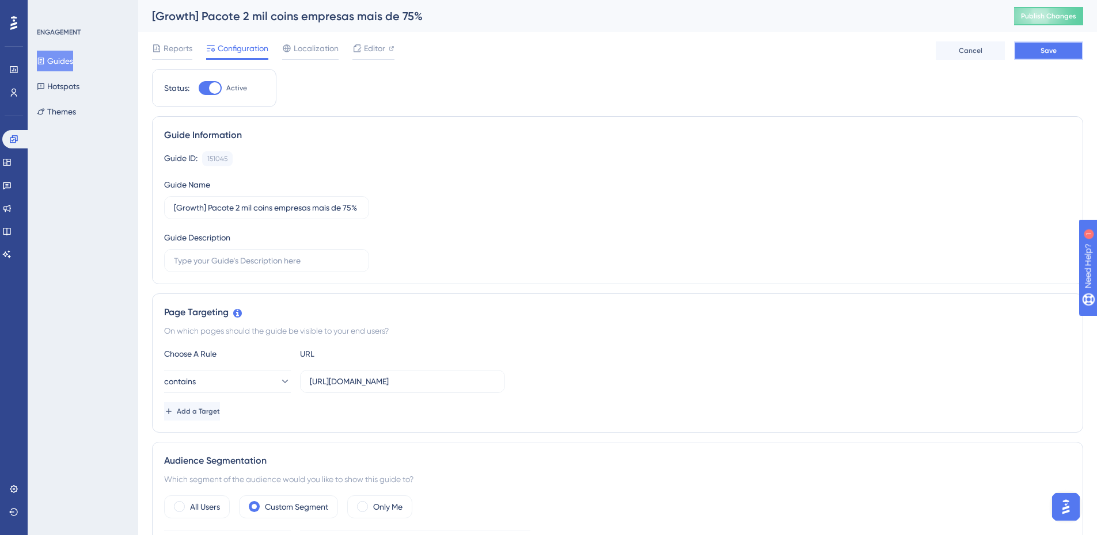
click at [1051, 54] on span "Save" at bounding box center [1048, 50] width 16 height 9
click at [1048, 21] on button "Publish Changes" at bounding box center [1048, 16] width 69 height 18
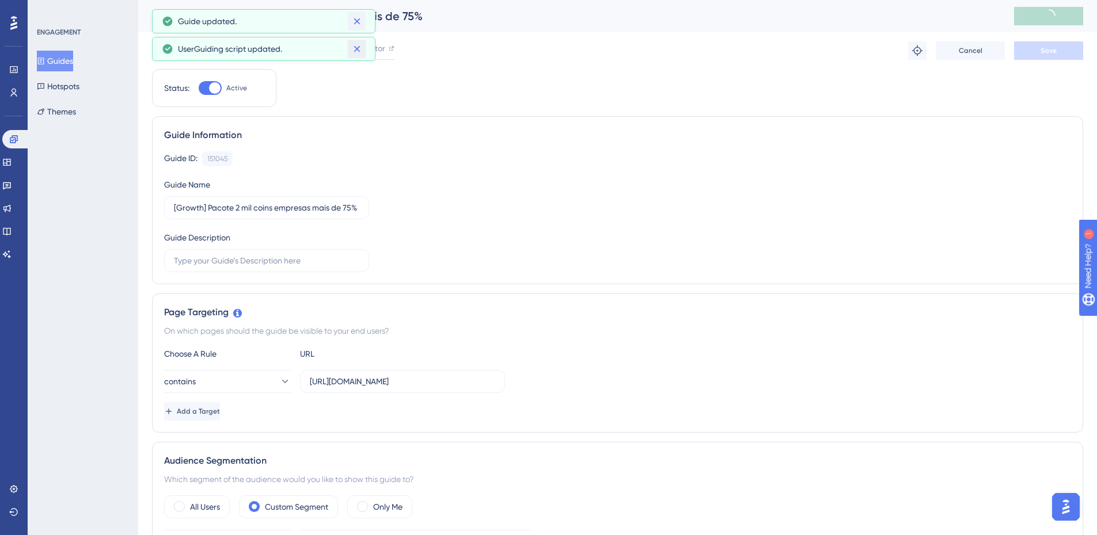
click at [357, 0] on div "Performance Users Engagement Widgets Feedback Product Updates Knowledge Base AI…" at bounding box center [548, 0] width 1097 height 0
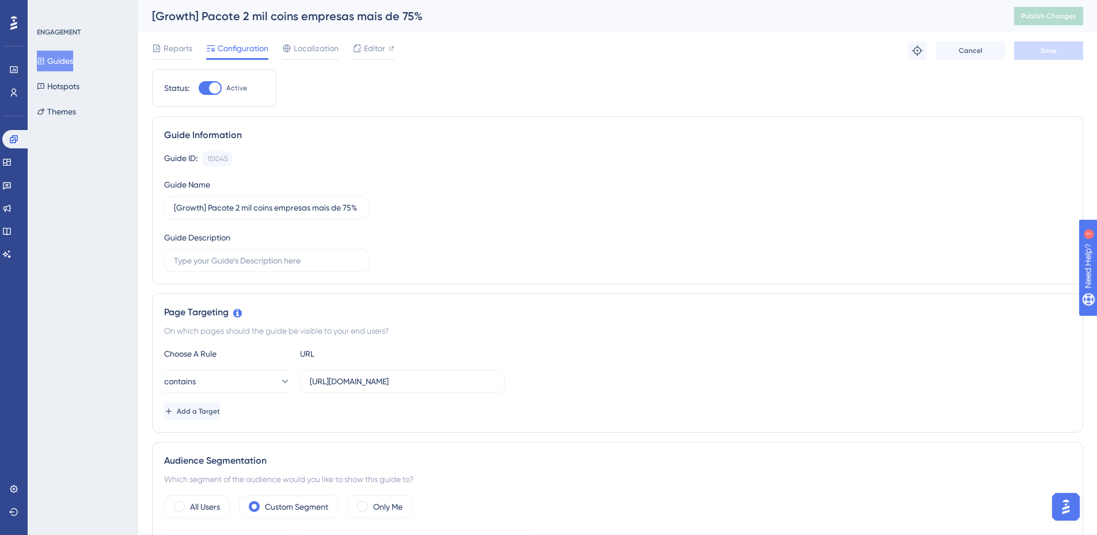
click at [67, 60] on button "Guides" at bounding box center [55, 61] width 36 height 21
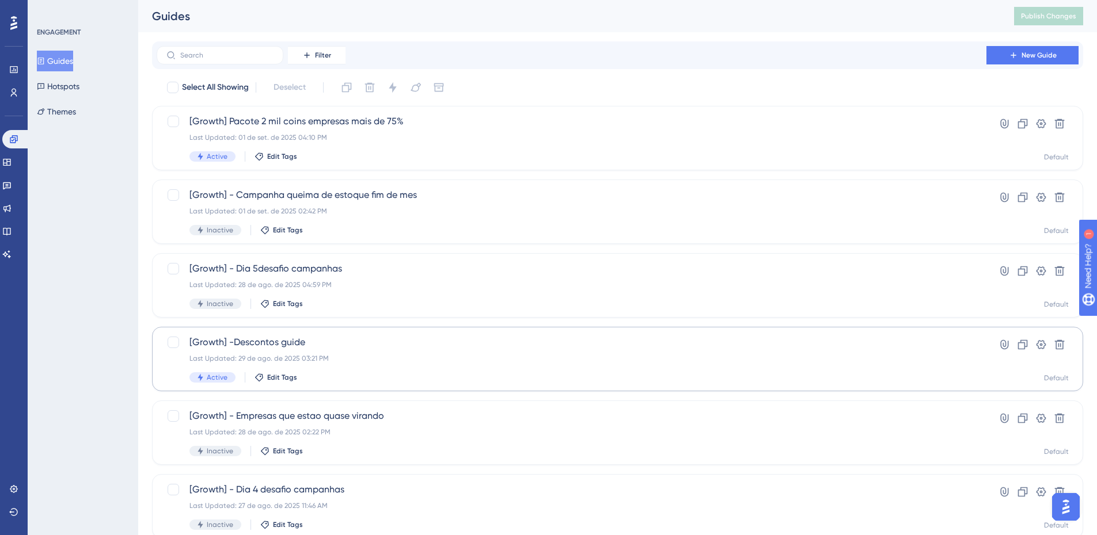
click at [370, 386] on div "Select All Showing Deselect [Growth] Pacote 2 mil coins empresas mais de 75% La…" at bounding box center [617, 455] width 931 height 755
click at [352, 374] on div "Active Edit Tags" at bounding box center [571, 377] width 764 height 10
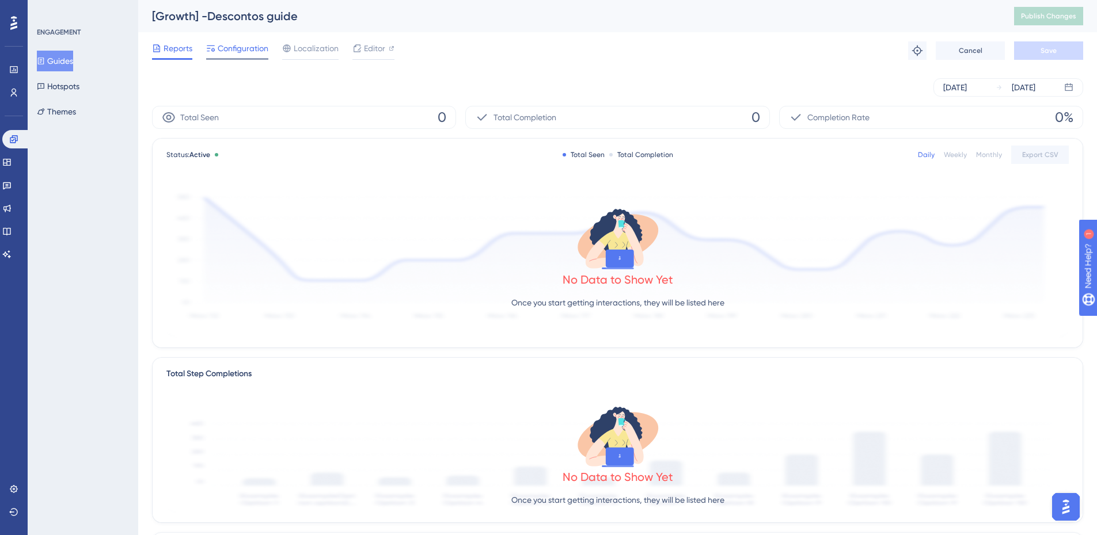
click at [241, 56] on div "Configuration" at bounding box center [237, 50] width 62 height 18
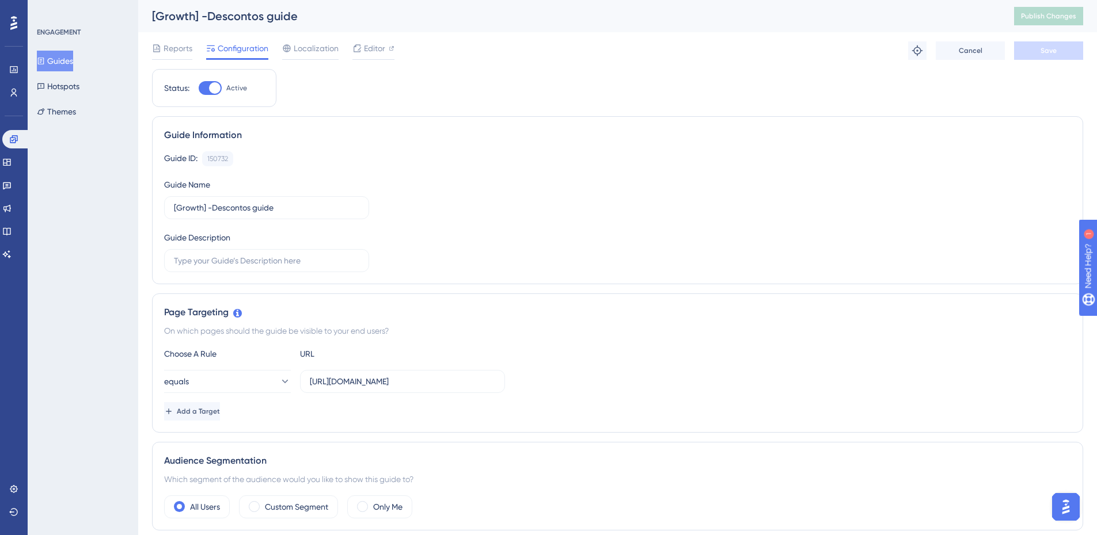
click at [206, 94] on div at bounding box center [210, 88] width 23 height 14
click at [199, 89] on input "Active" at bounding box center [198, 88] width 1 height 1
checkbox input "false"
click at [1047, 47] on span "Save" at bounding box center [1048, 50] width 16 height 9
click at [1052, 20] on span "Publish Changes" at bounding box center [1048, 16] width 55 height 9
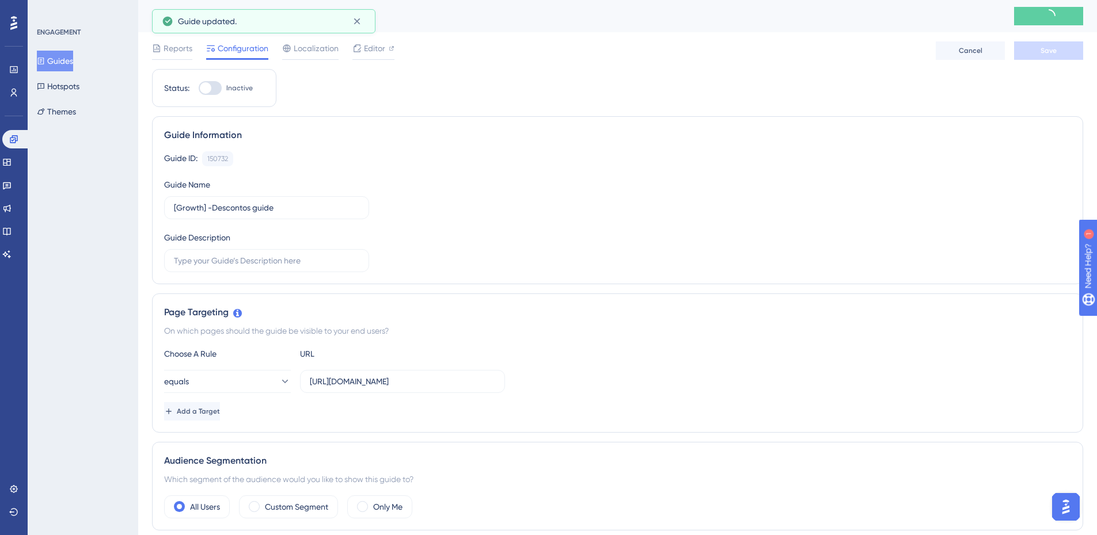
click at [67, 57] on button "Guides" at bounding box center [55, 61] width 36 height 21
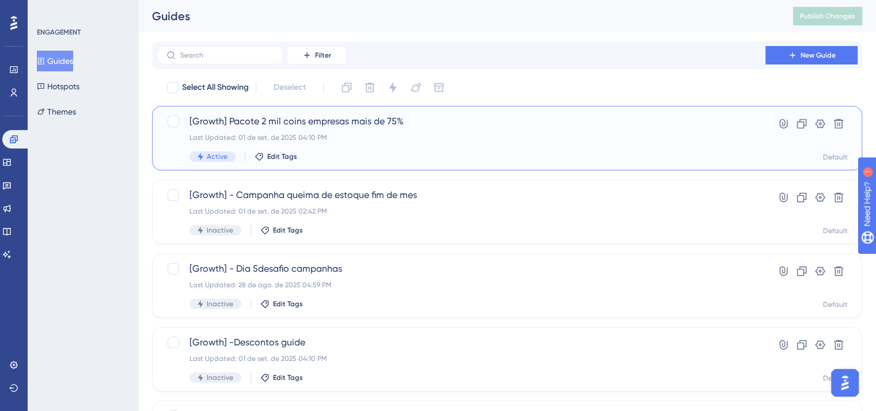
click at [371, 111] on div "[Growth] Pacote 2 mil coins empresas mais de 75% Last Updated: 01 de set. de 20…" at bounding box center [507, 138] width 710 height 64
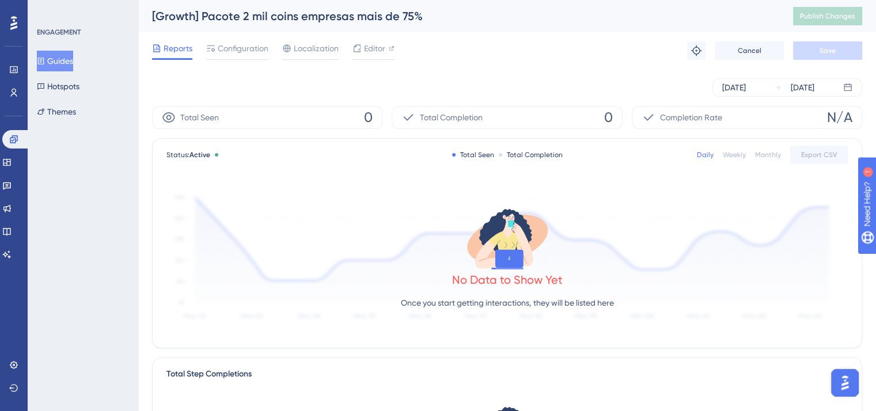
click at [368, 124] on span "0" at bounding box center [368, 117] width 9 height 18
click at [249, 44] on span "Configuration" at bounding box center [243, 48] width 51 height 14
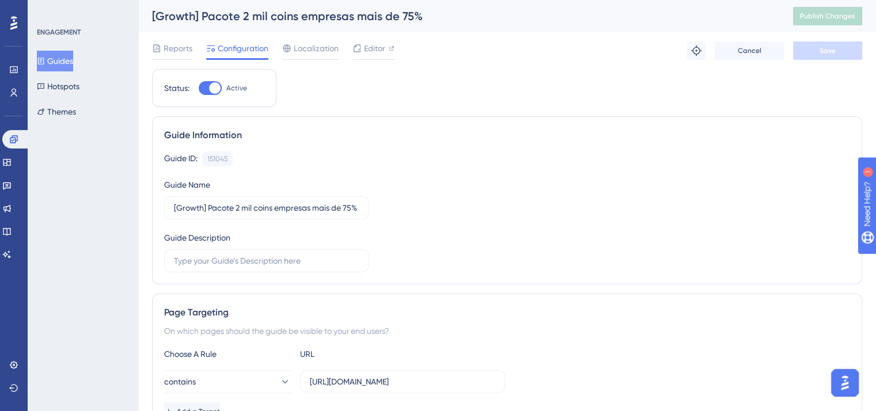
click at [223, 89] on label "Active" at bounding box center [223, 88] width 48 height 14
click at [199, 89] on input "Active" at bounding box center [198, 88] width 1 height 1
checkbox input "false"
click at [834, 49] on span "Save" at bounding box center [827, 50] width 16 height 9
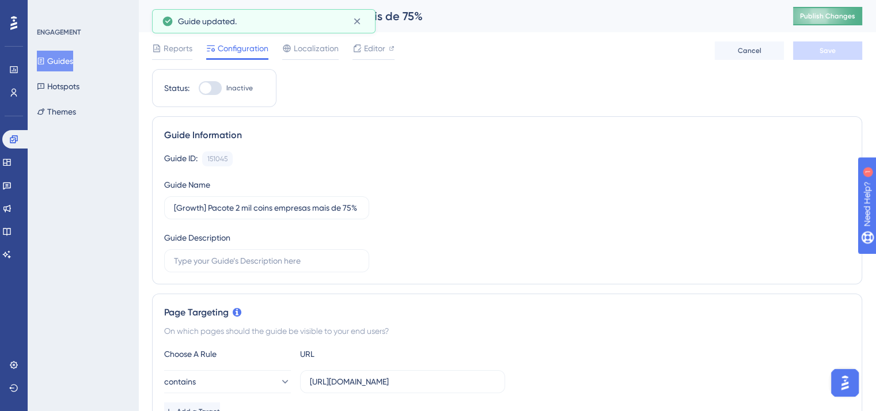
click at [838, 20] on span "Publish Changes" at bounding box center [827, 16] width 55 height 9
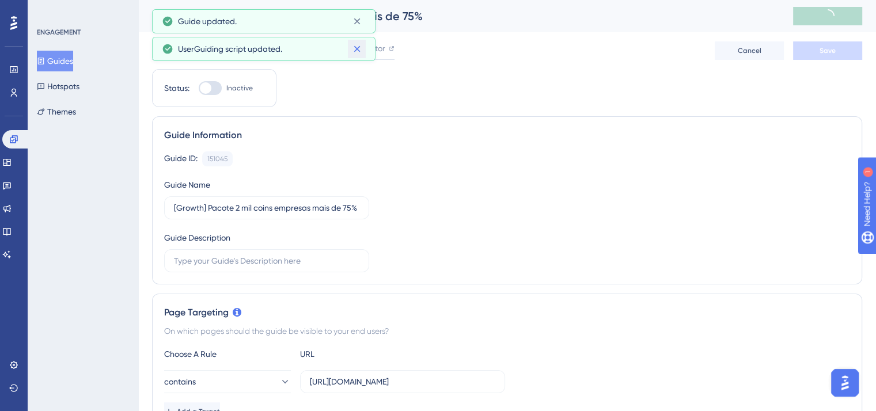
click at [355, 41] on button at bounding box center [357, 49] width 18 height 18
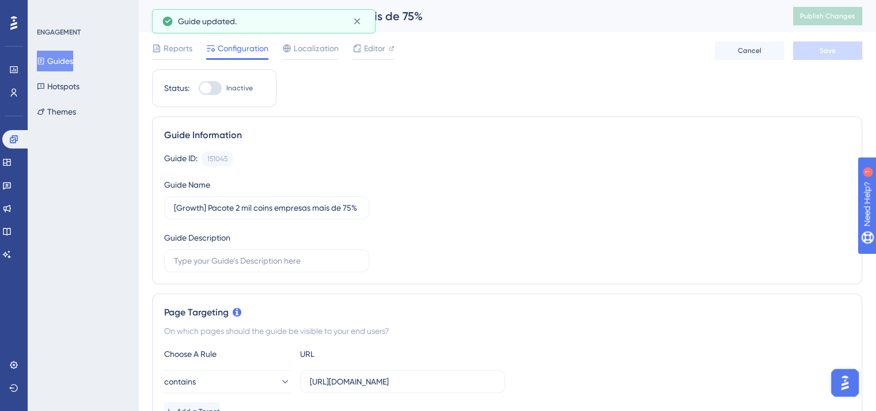
click at [355, 31] on div "Guide updated." at bounding box center [263, 21] width 223 height 24
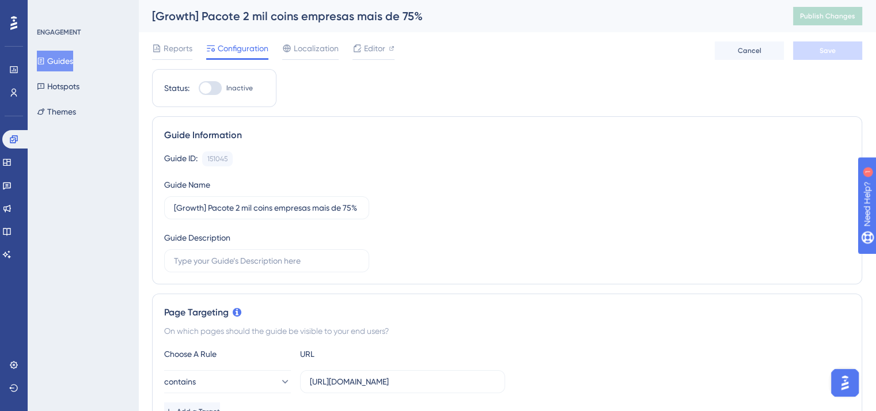
click at [355, 26] on div "[Growth] Pacote 2 mil coins empresas mais de 75% Publish Changes" at bounding box center [506, 16] width 737 height 32
